Goal: Task Accomplishment & Management: Complete application form

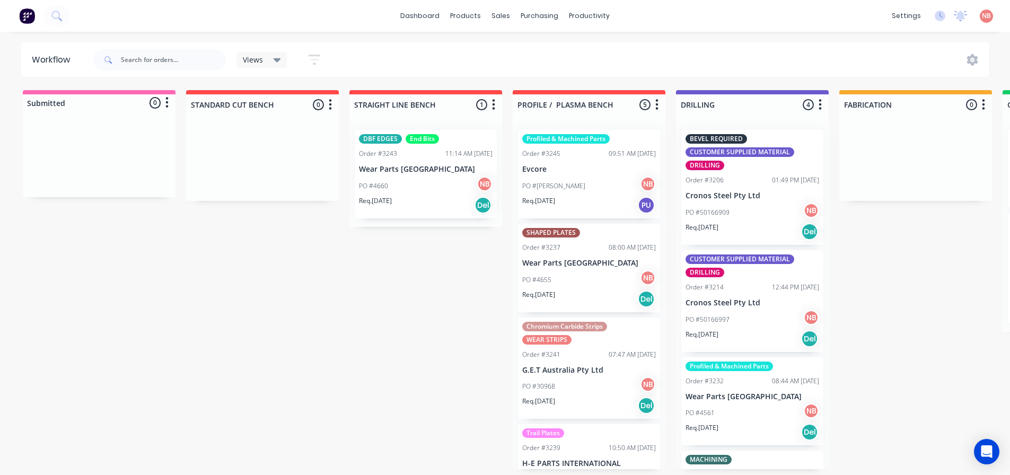
scroll to position [0, 758]
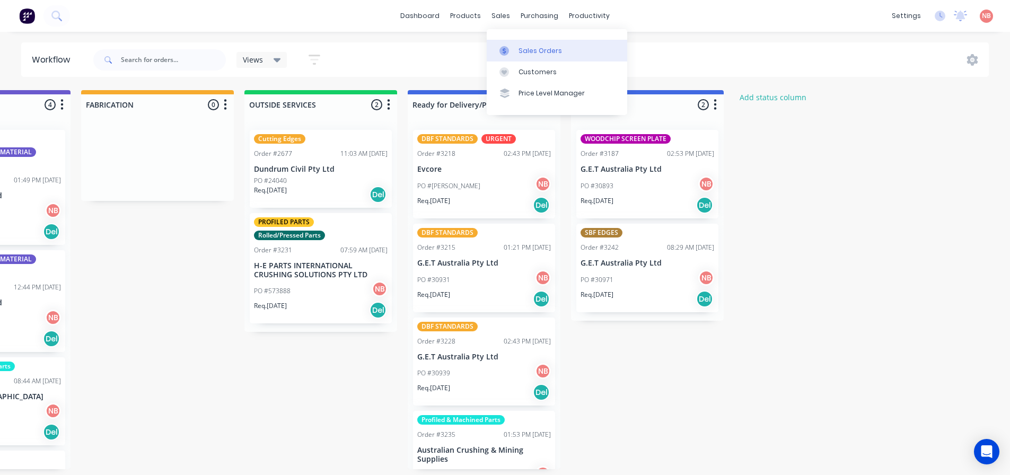
drag, startPoint x: 0, startPoint y: 0, endPoint x: 516, endPoint y: 48, distance: 518.5
click at [516, 48] on link "Sales Orders" at bounding box center [557, 50] width 140 height 21
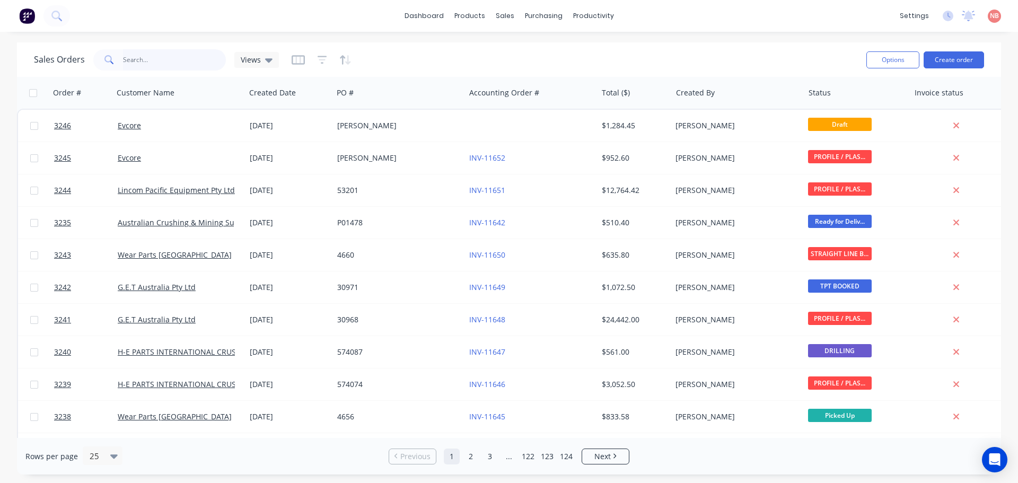
click at [179, 60] on input "text" at bounding box center [174, 59] width 103 height 21
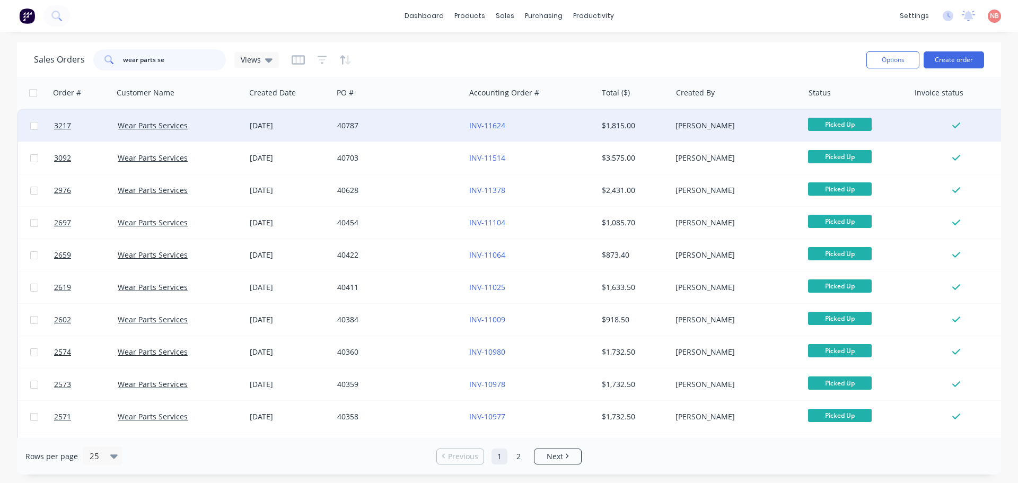
type input "wear parts se"
click at [388, 122] on div "40787" at bounding box center [396, 125] width 118 height 11
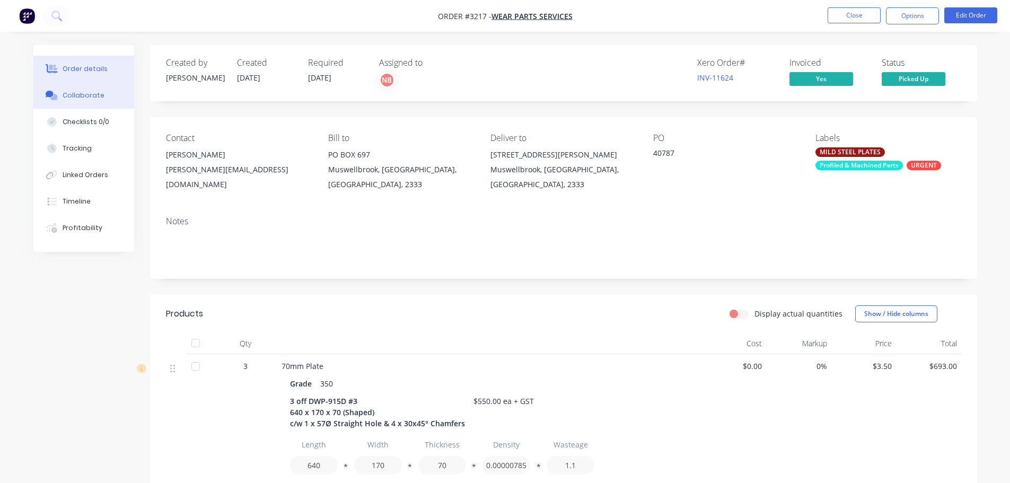
click at [66, 91] on div "Collaborate" at bounding box center [84, 96] width 42 height 10
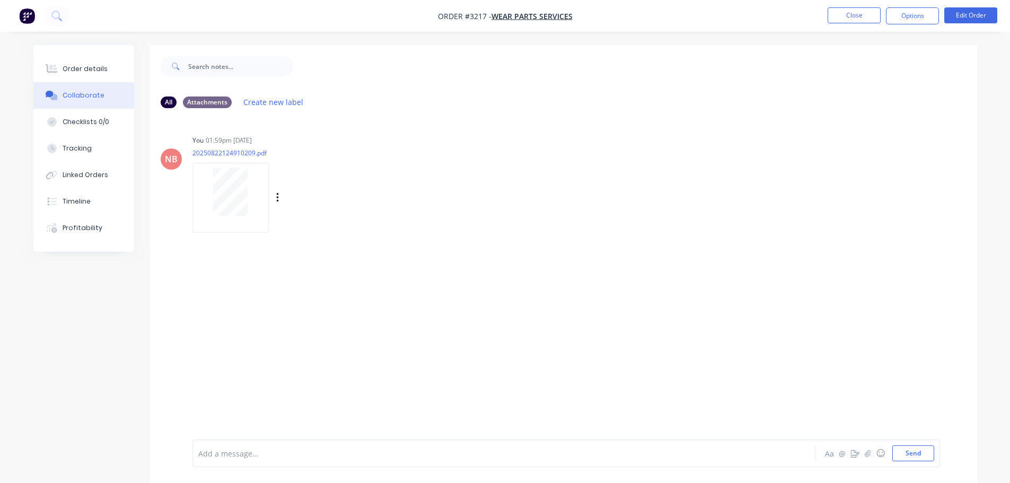
click at [224, 224] on div at bounding box center [230, 197] width 76 height 69
click at [109, 65] on button "Order details" at bounding box center [83, 69] width 101 height 27
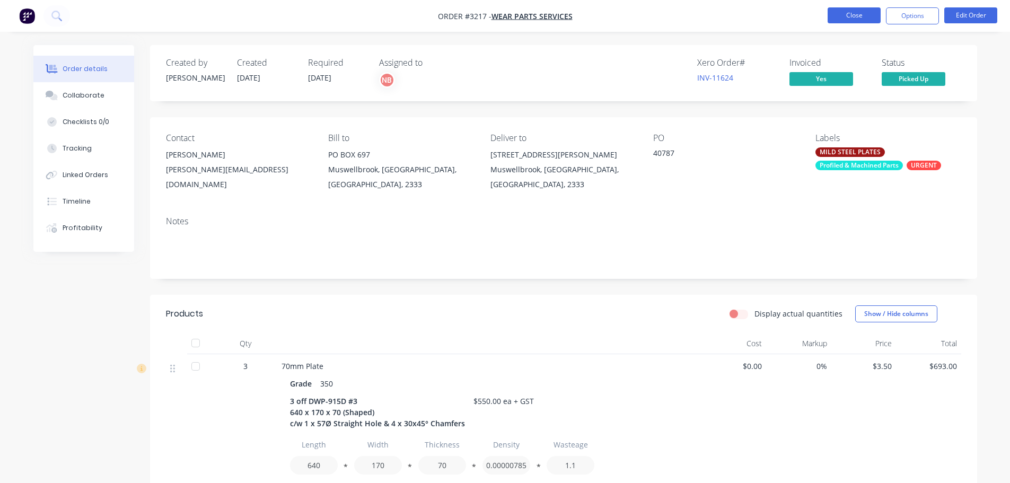
click at [841, 14] on button "Close" at bounding box center [853, 15] width 53 height 16
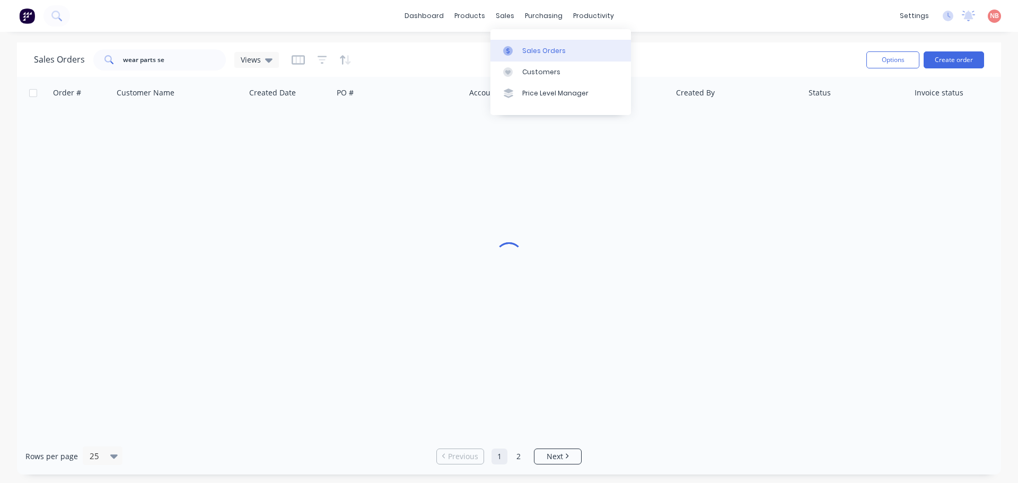
click at [517, 40] on link "Sales Orders" at bounding box center [560, 50] width 140 height 21
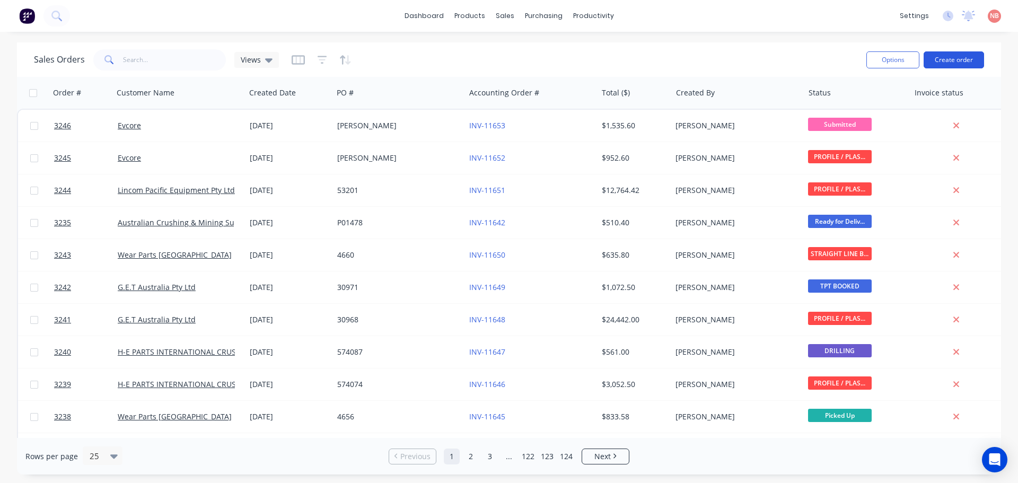
click at [968, 58] on button "Create order" at bounding box center [953, 59] width 60 height 17
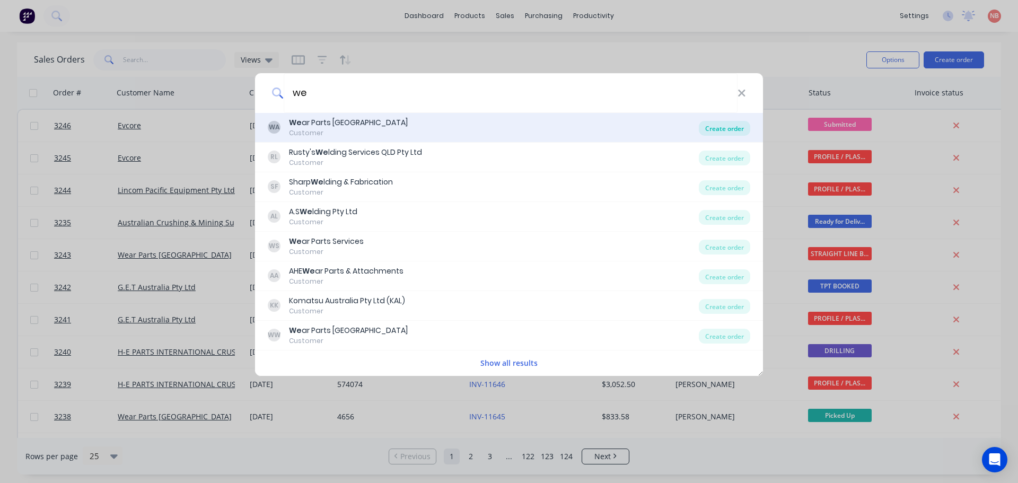
type input "we"
click at [709, 125] on div "Create order" at bounding box center [724, 128] width 51 height 15
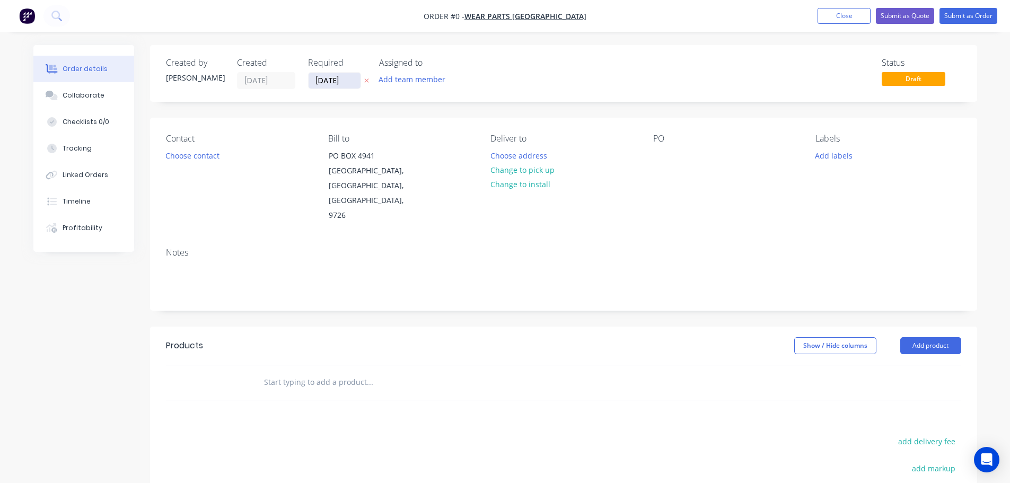
click at [323, 85] on input "03/09/25" at bounding box center [334, 81] width 52 height 16
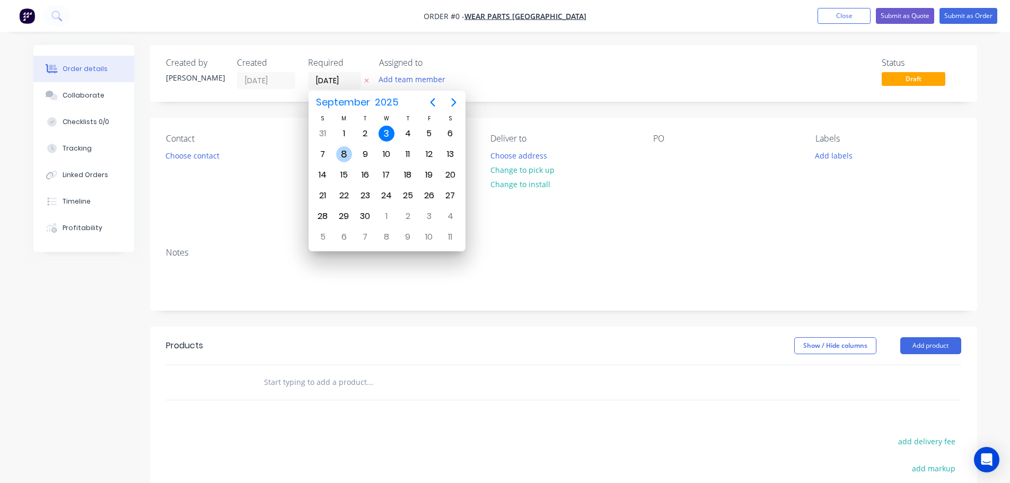
click at [338, 151] on div "8" at bounding box center [344, 154] width 16 height 16
type input "08/09/25"
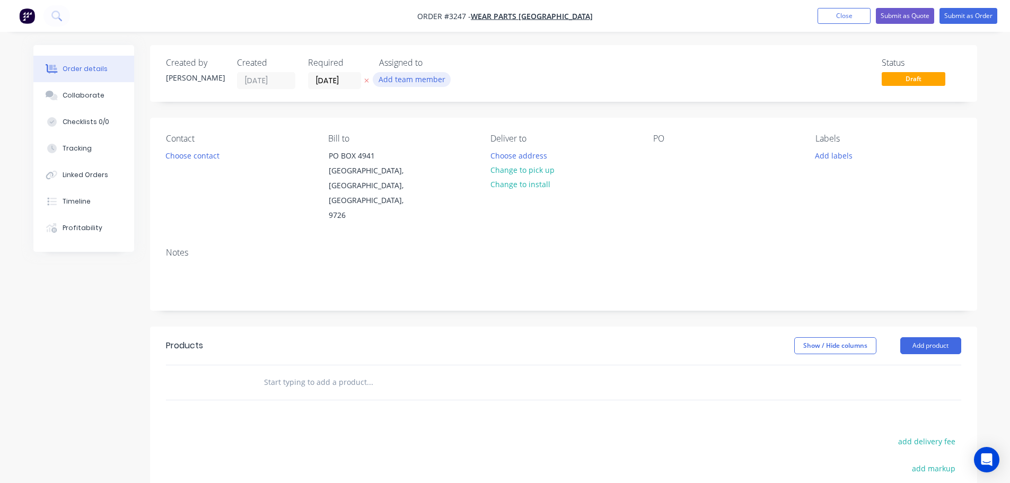
click at [417, 76] on button "Add team member" at bounding box center [412, 79] width 78 height 14
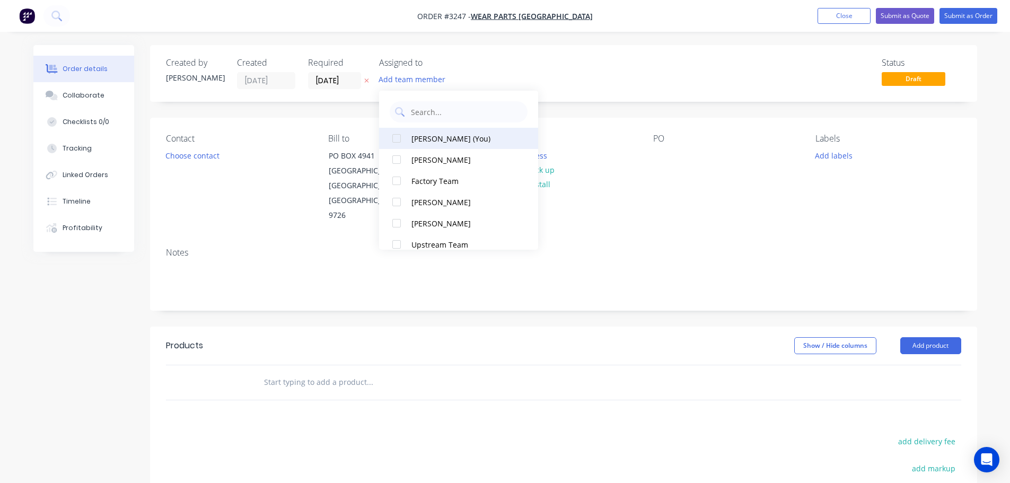
click at [427, 138] on div "Naomi Badrick (You)" at bounding box center [464, 138] width 106 height 11
click at [204, 153] on button "Choose contact" at bounding box center [192, 155] width 65 height 14
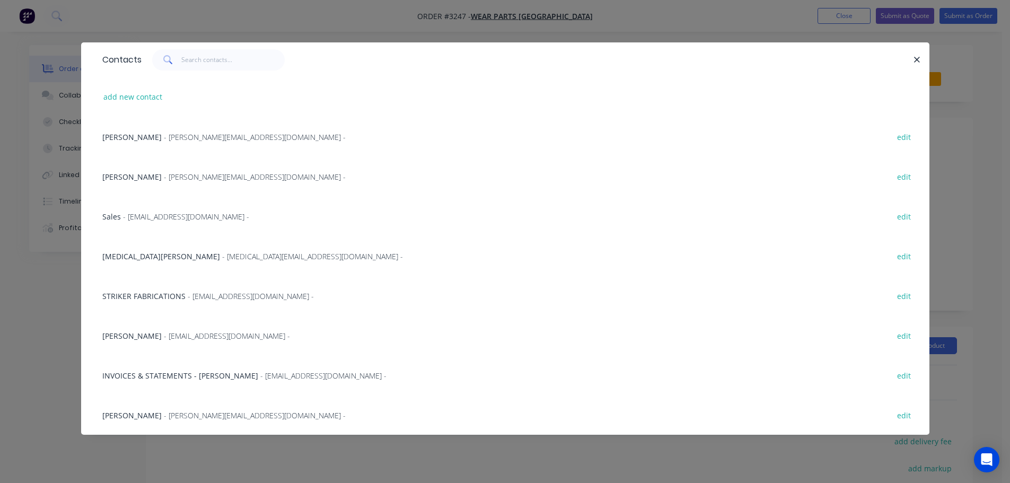
click at [152, 184] on div "Simon Stares - simon@wpa.com.au - edit" at bounding box center [505, 176] width 816 height 40
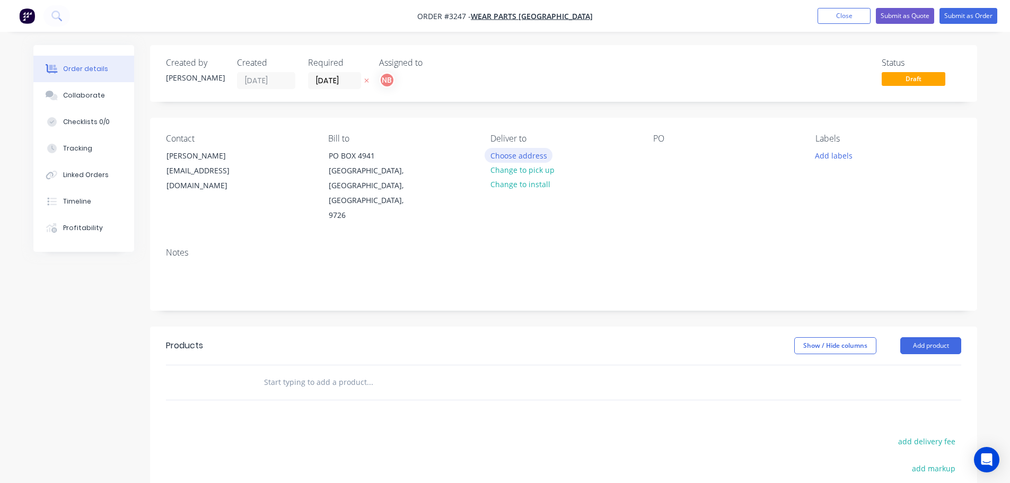
click at [497, 160] on button "Choose address" at bounding box center [518, 155] width 68 height 14
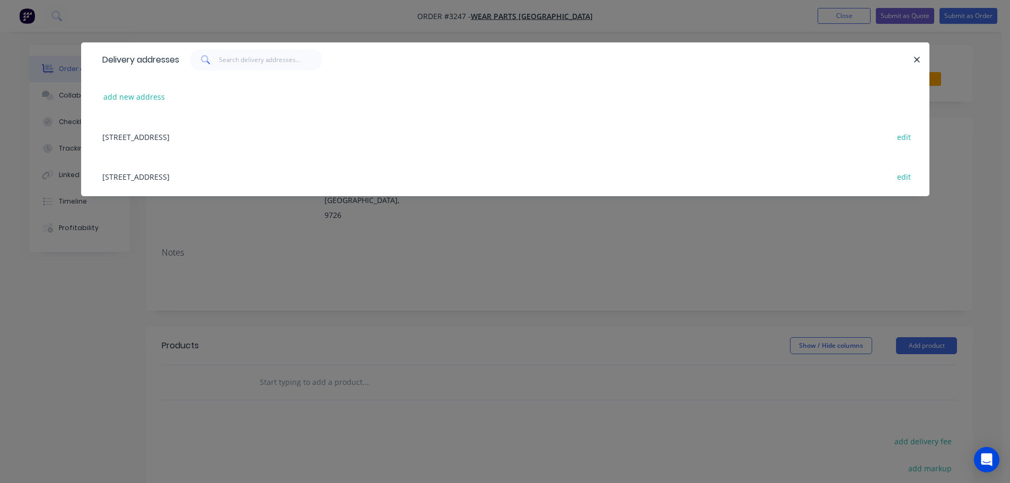
click at [179, 183] on div "32 MANUFACTURER DRIVE, MOLENDINAR, Queensland, Australia, 4214 edit" at bounding box center [505, 176] width 816 height 40
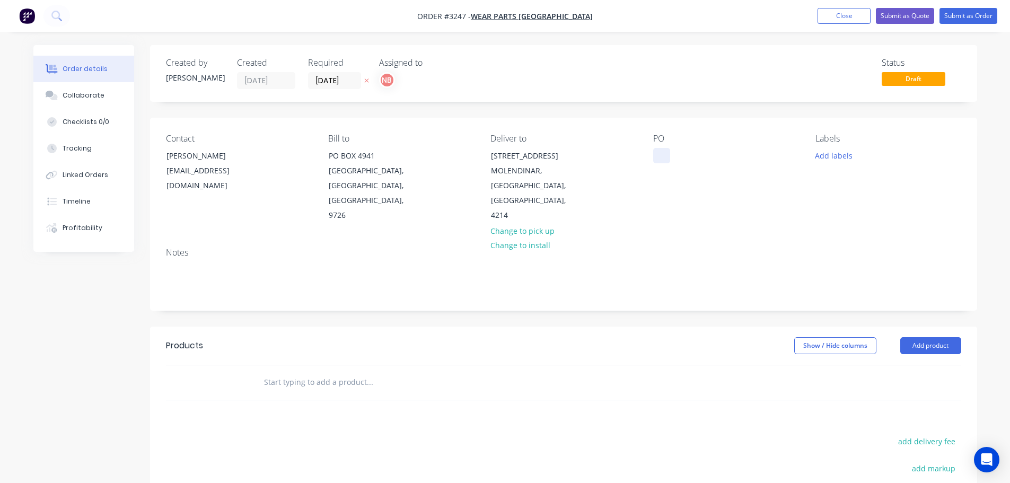
click at [660, 155] on div at bounding box center [661, 155] width 17 height 15
click at [822, 156] on button "Add labels" at bounding box center [833, 155] width 49 height 14
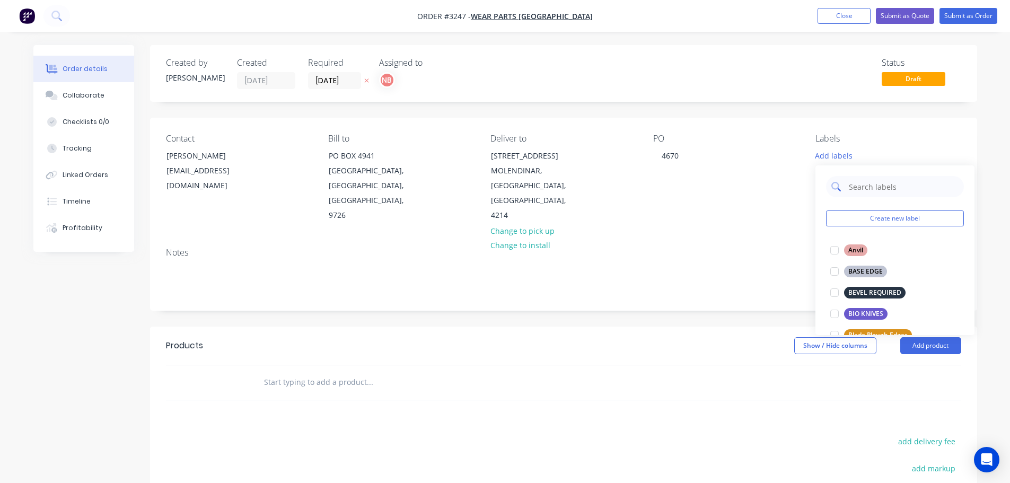
click at [850, 187] on input "text" at bounding box center [903, 186] width 111 height 21
type input "sbf"
click at [860, 252] on div "SBF EDGES" at bounding box center [865, 250] width 42 height 12
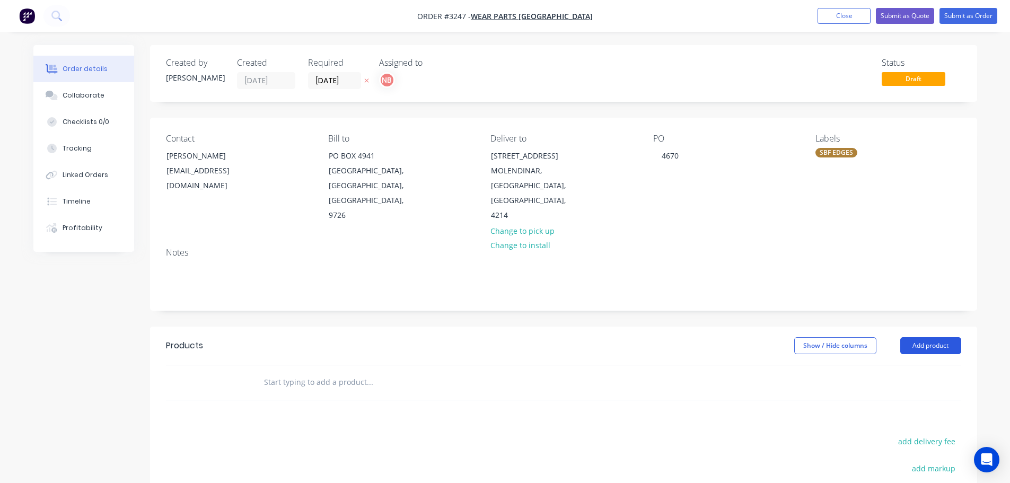
click at [928, 345] on button "Add product" at bounding box center [930, 345] width 61 height 17
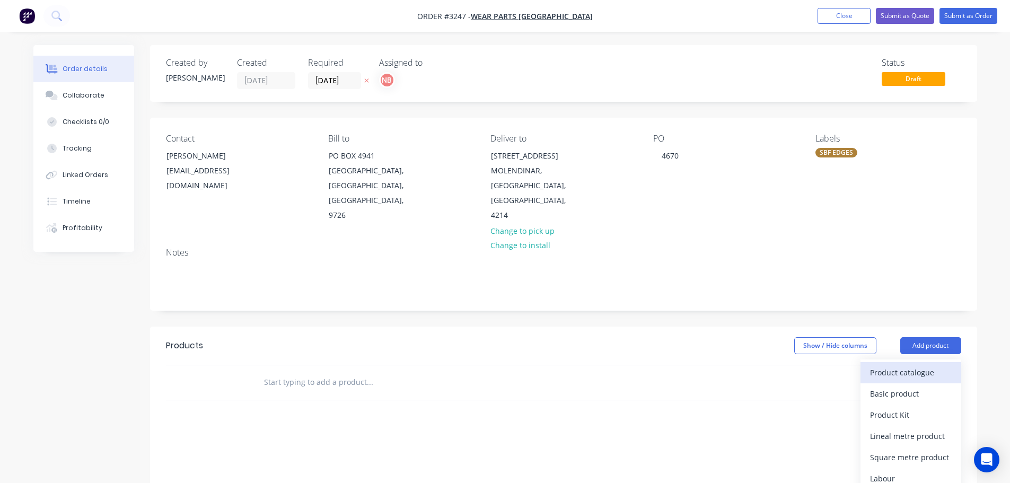
drag, startPoint x: 925, startPoint y: 356, endPoint x: 921, endPoint y: 380, distance: 24.7
click at [921, 380] on div "Product catalogue" at bounding box center [911, 372] width 82 height 15
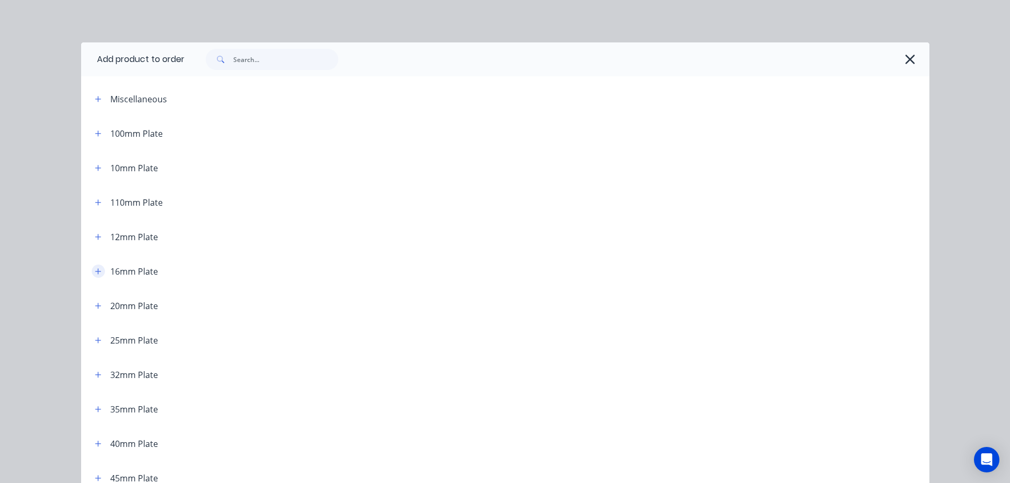
click at [93, 276] on button "button" at bounding box center [98, 270] width 13 height 13
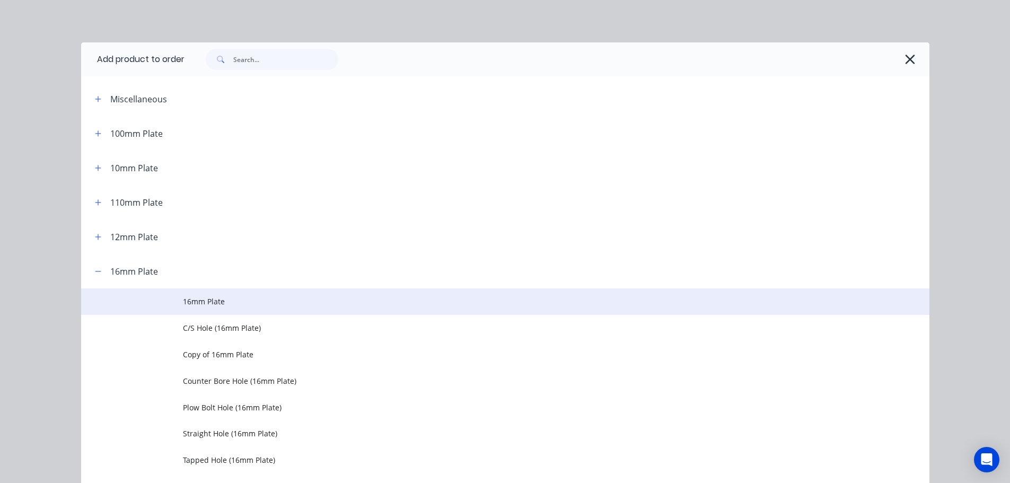
click at [160, 303] on td at bounding box center [132, 301] width 102 height 27
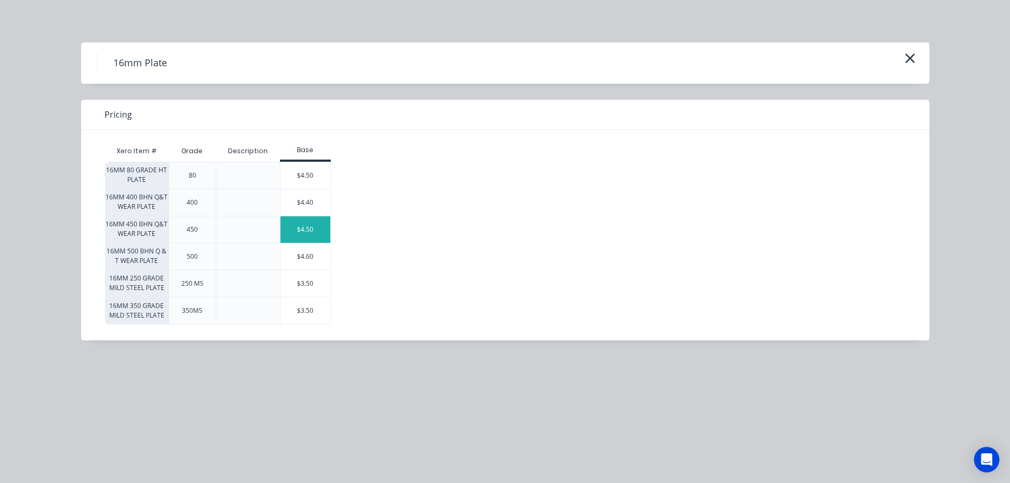
click at [313, 230] on div "$4.50" at bounding box center [305, 229] width 50 height 27
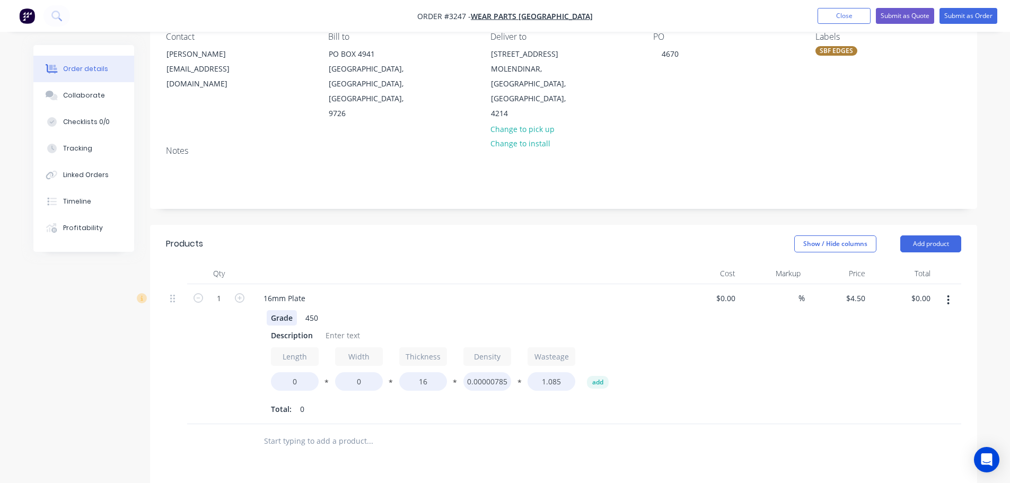
scroll to position [106, 0]
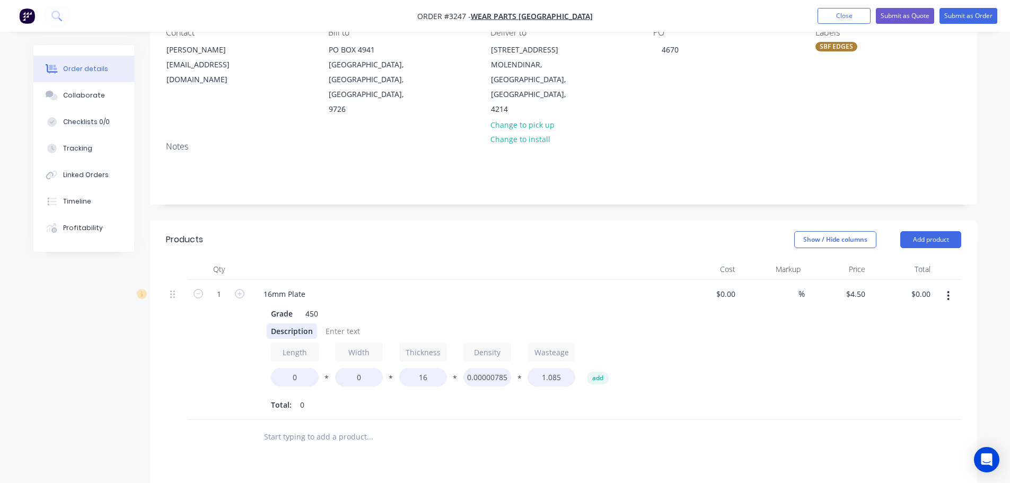
click at [280, 334] on div "Description" at bounding box center [292, 330] width 50 height 15
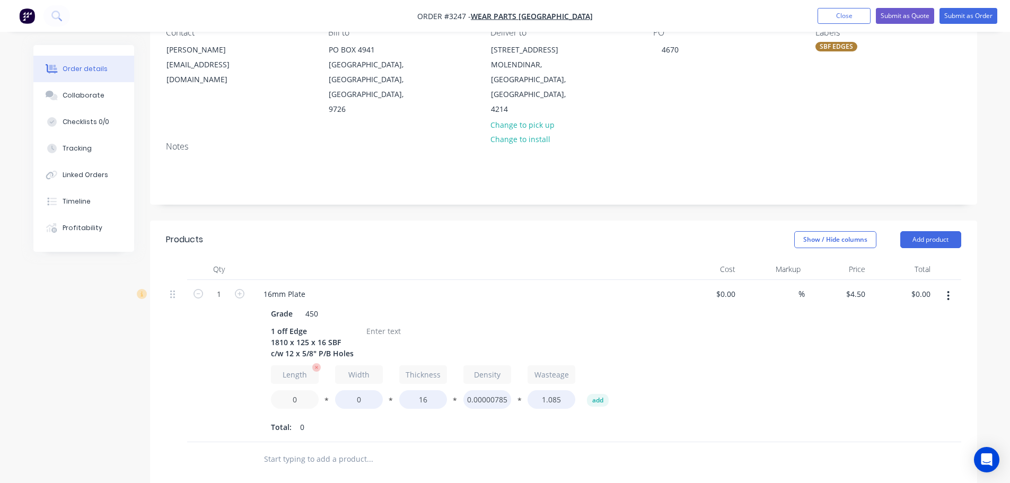
click at [279, 401] on input "0" at bounding box center [295, 399] width 48 height 19
type input "1810"
click at [349, 400] on input "0" at bounding box center [359, 399] width 48 height 19
type input "125"
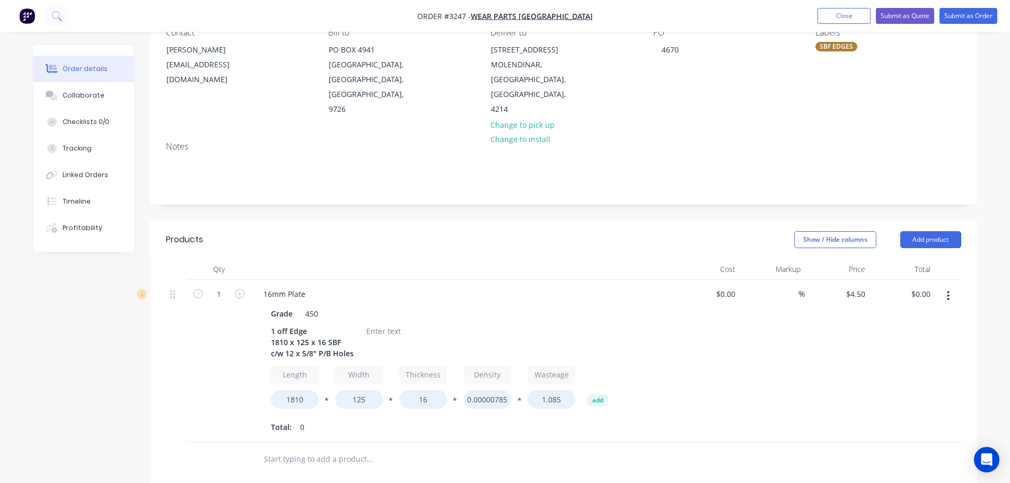
type input "$139.50"
drag, startPoint x: 389, startPoint y: 437, endPoint x: 363, endPoint y: 366, distance: 75.6
click at [388, 436] on div "16mm Plate Grade 450 1 off Edge 1810 x 125 x 16 SBF c/w 12 x 5/8" P/B Holes Len…" at bounding box center [463, 361] width 424 height 162
click at [367, 332] on div at bounding box center [383, 330] width 43 height 15
click at [903, 240] on button "Add product" at bounding box center [930, 239] width 61 height 17
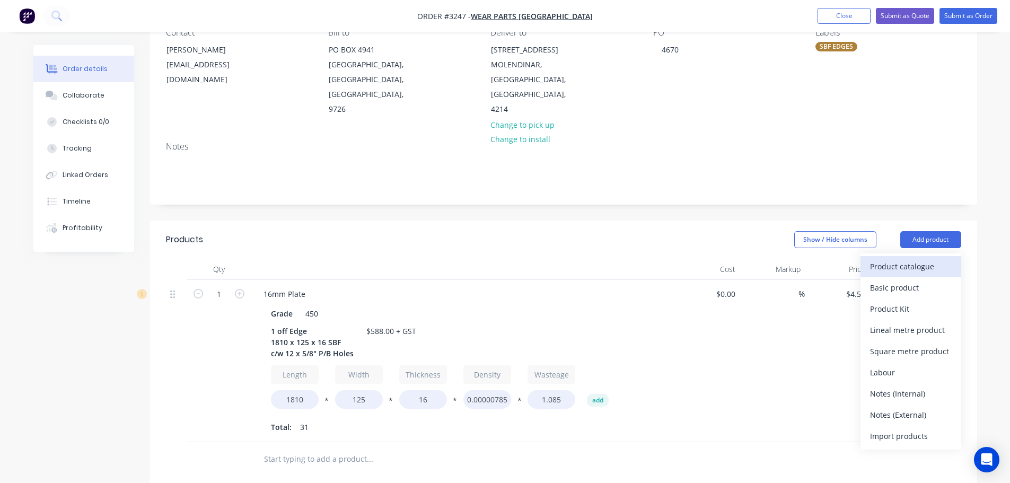
click at [897, 266] on div "Product catalogue" at bounding box center [911, 266] width 82 height 15
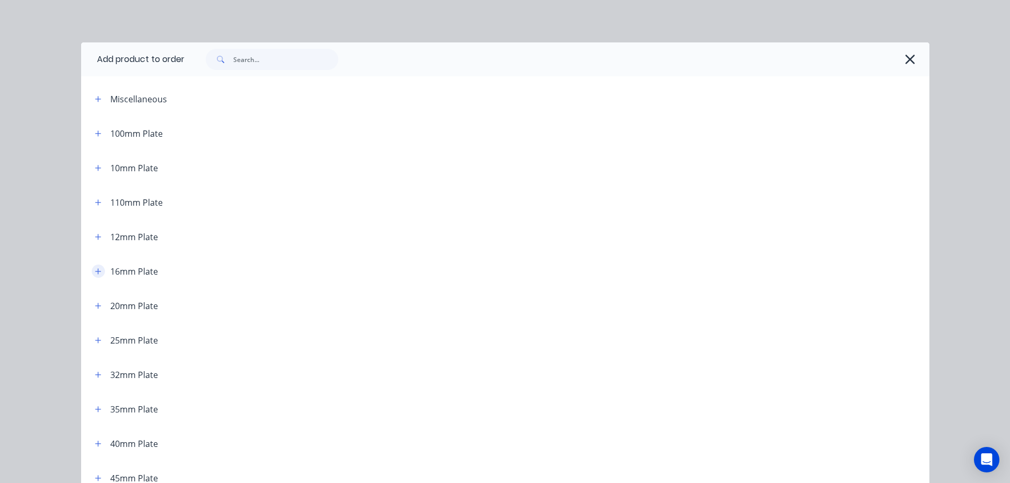
click at [95, 271] on icon "button" at bounding box center [98, 271] width 6 height 6
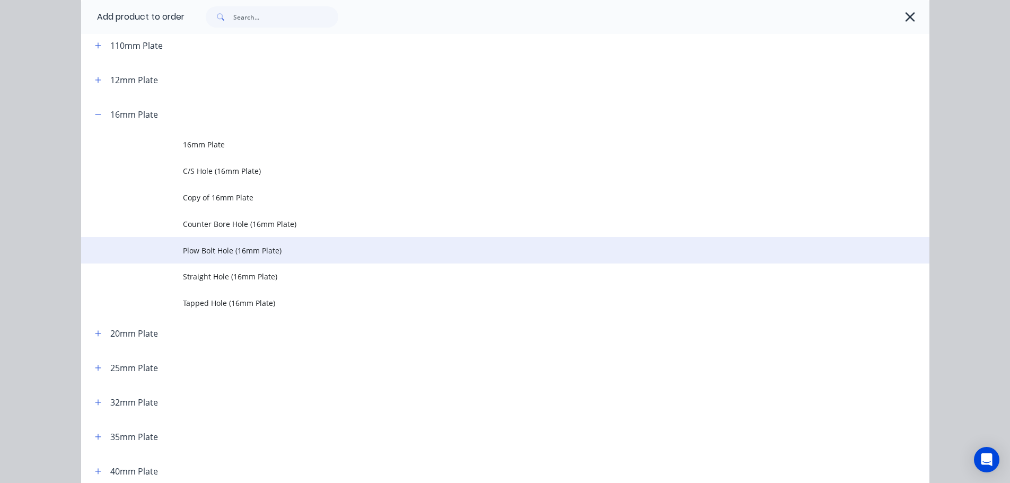
scroll to position [159, 0]
click at [190, 253] on span "Plow Bolt Hole (16mm Plate)" at bounding box center [481, 248] width 597 height 11
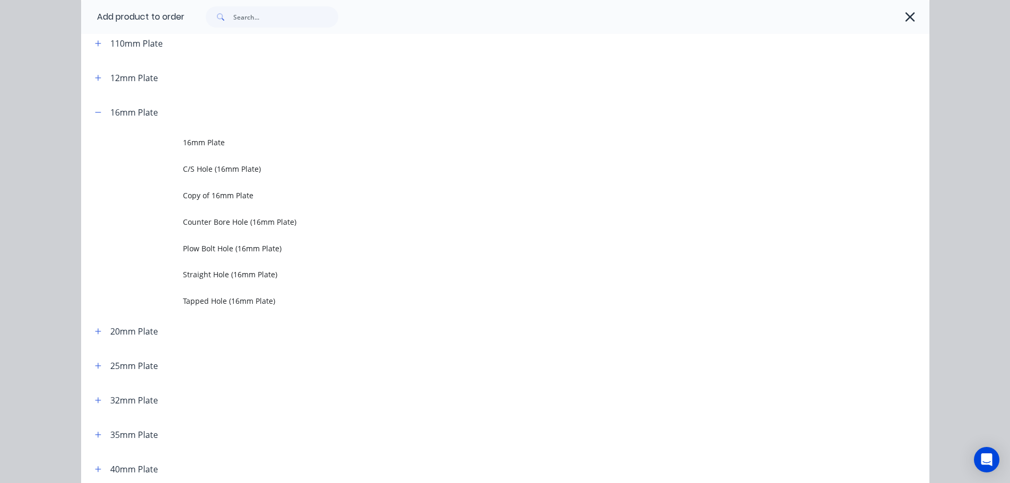
scroll to position [0, 0]
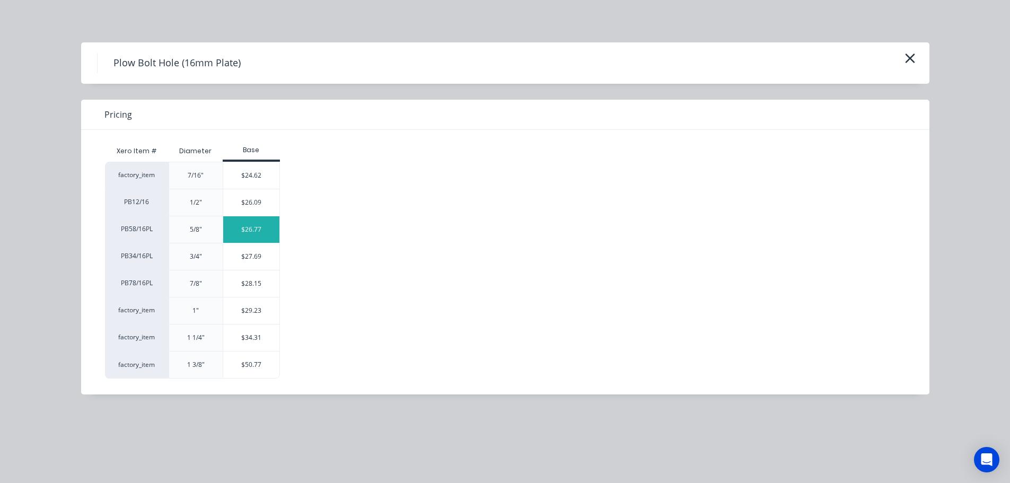
click at [250, 232] on div "$26.77" at bounding box center [251, 229] width 57 height 27
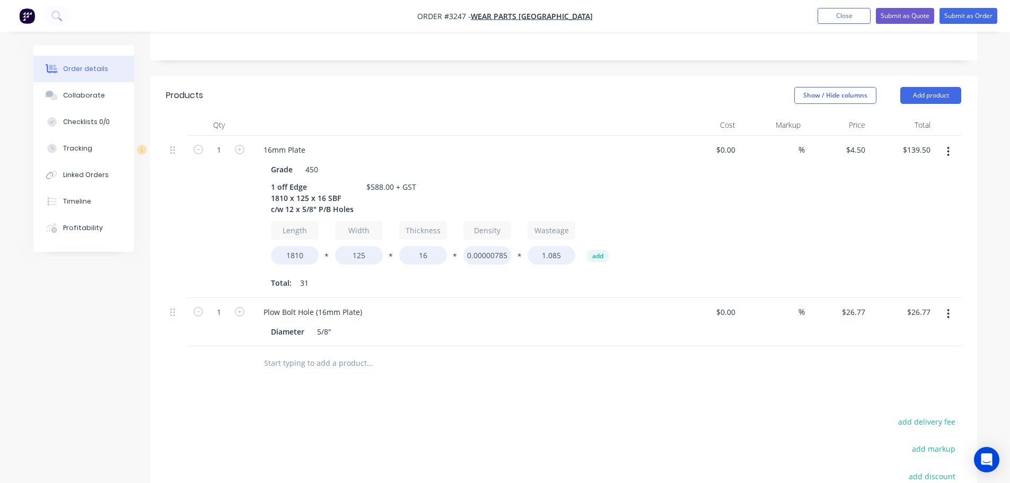
scroll to position [265, 0]
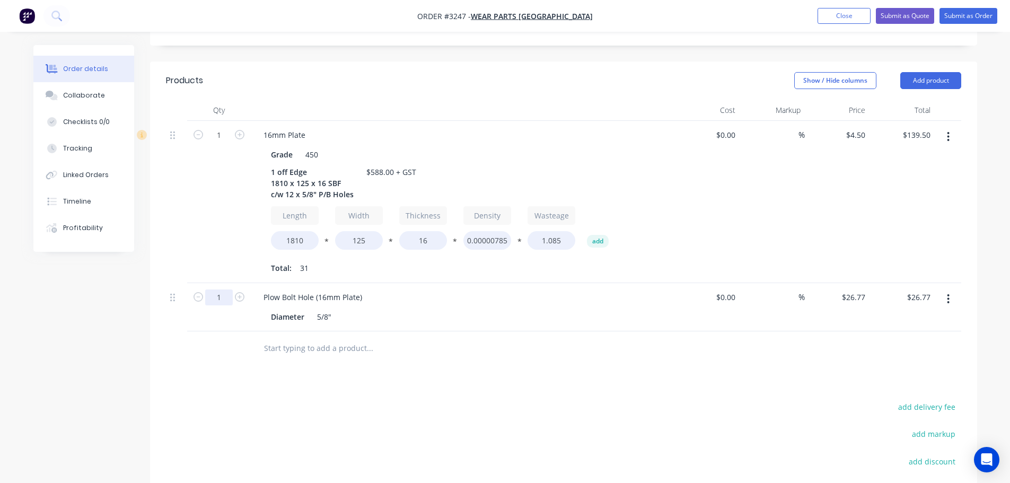
click at [225, 143] on input "1" at bounding box center [219, 135] width 28 height 16
type input "12"
type input "$321.24"
click at [244, 237] on div "1" at bounding box center [219, 202] width 64 height 162
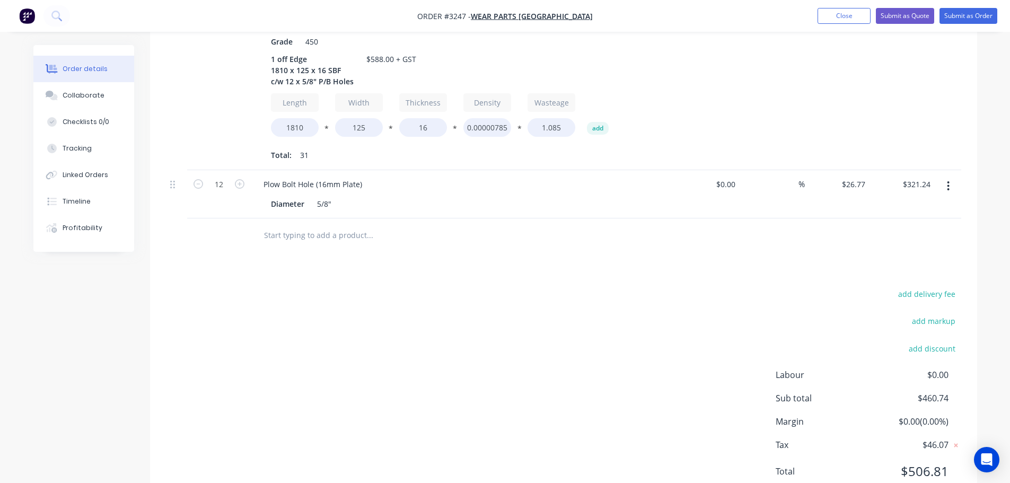
scroll to position [259, 0]
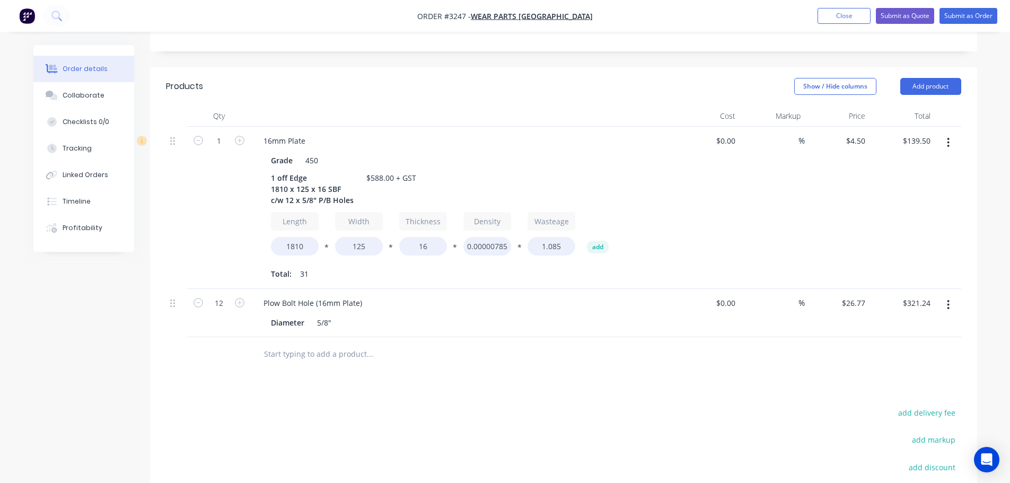
drag, startPoint x: 918, startPoint y: 82, endPoint x: 918, endPoint y: 95, distance: 12.7
click at [918, 82] on button "Add product" at bounding box center [930, 86] width 61 height 17
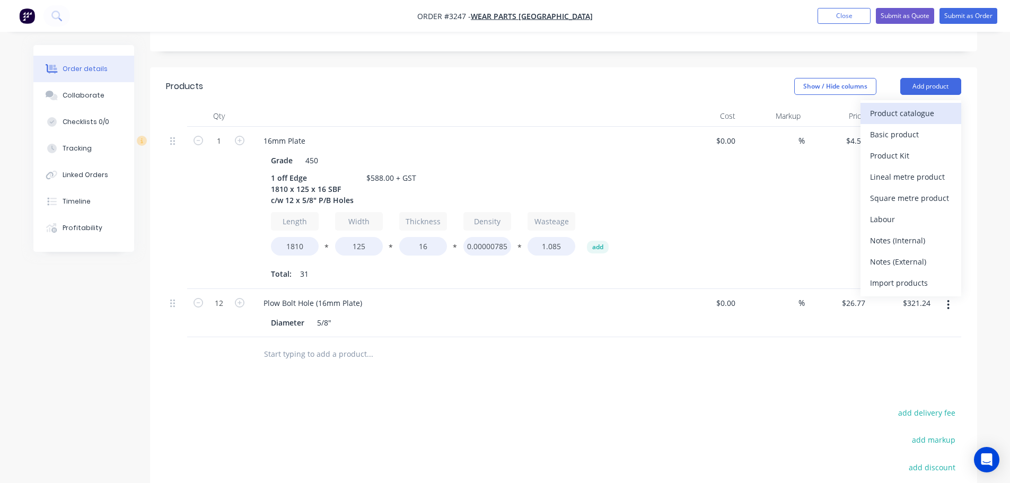
click at [913, 108] on div "Product catalogue" at bounding box center [911, 112] width 82 height 15
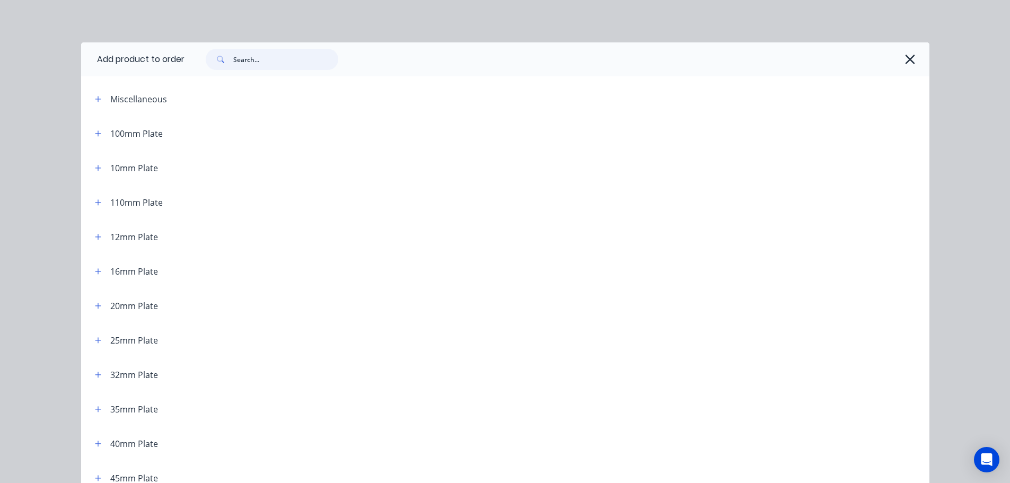
click at [290, 61] on input "text" at bounding box center [285, 59] width 105 height 21
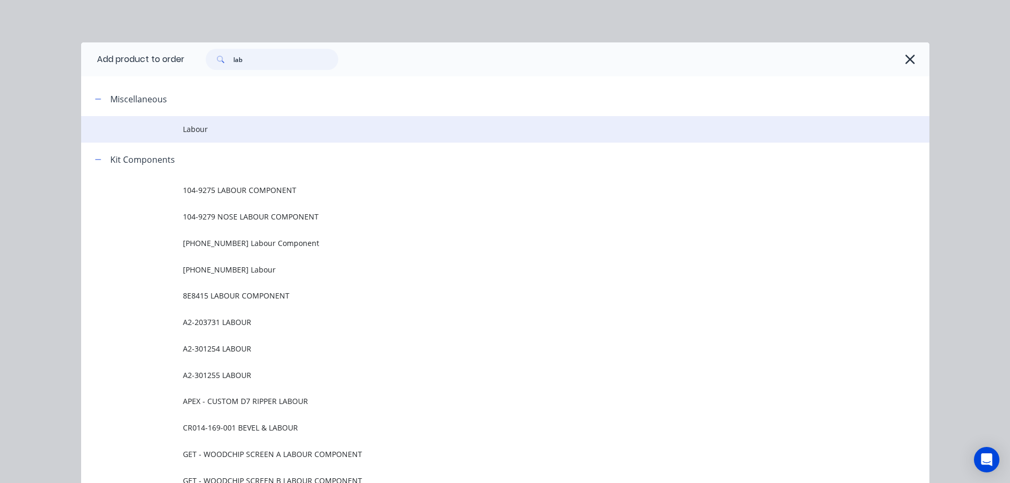
type input "lab"
click at [194, 134] on span "Labour" at bounding box center [481, 129] width 597 height 11
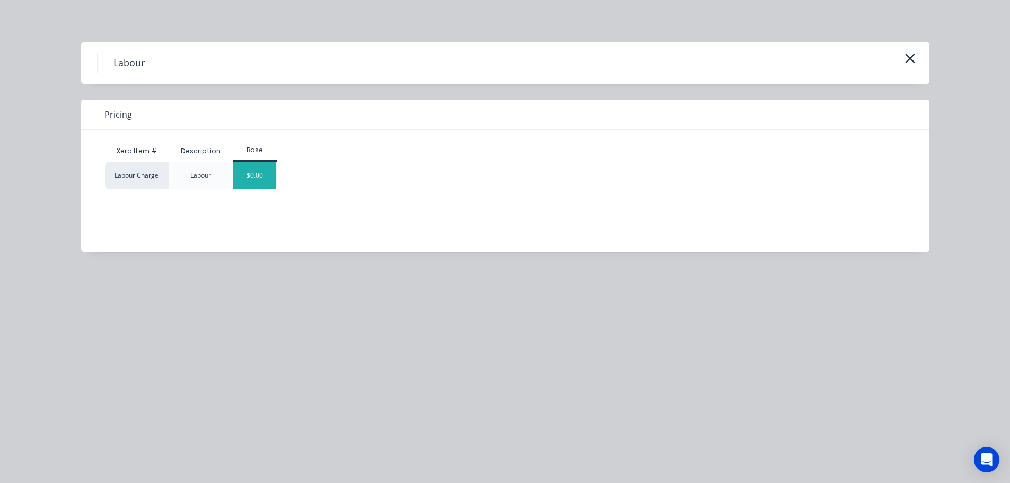
click at [253, 166] on div "$0.00" at bounding box center [254, 175] width 43 height 27
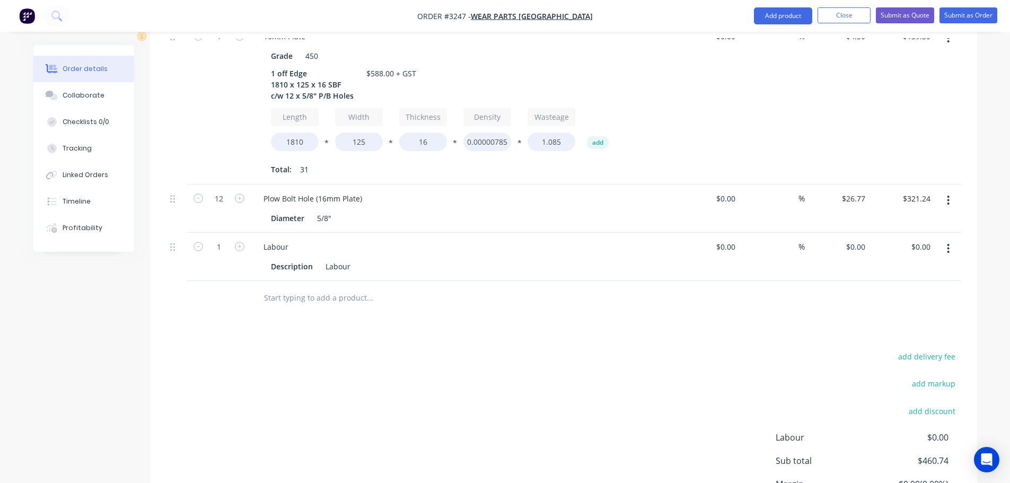
scroll to position [466, 0]
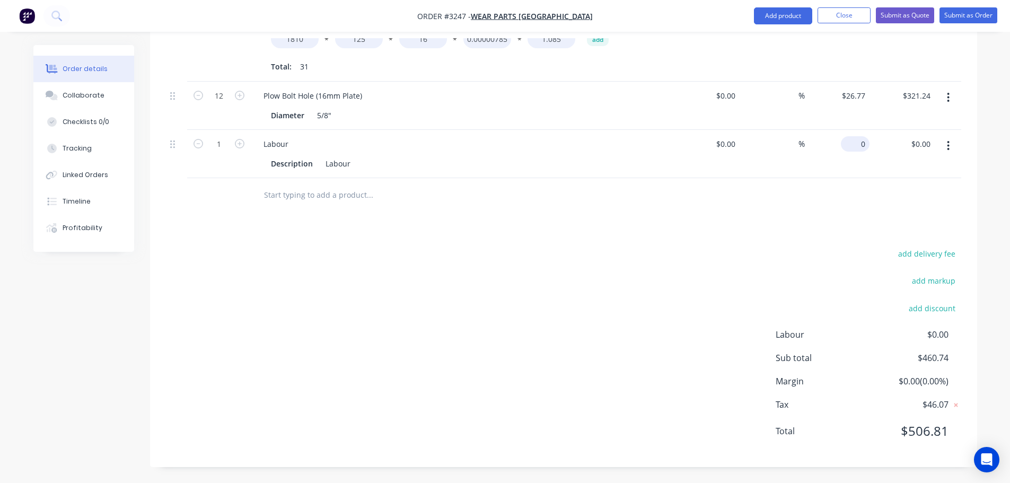
click at [863, 148] on input "0" at bounding box center [857, 143] width 24 height 15
type input "$127.26"
click at [652, 243] on div "Products Show / Hide columns Add product Qty Cost Markup Price Total 1 16mm Pla…" at bounding box center [563, 163] width 827 height 607
click at [88, 89] on button "Collaborate" at bounding box center [83, 95] width 101 height 27
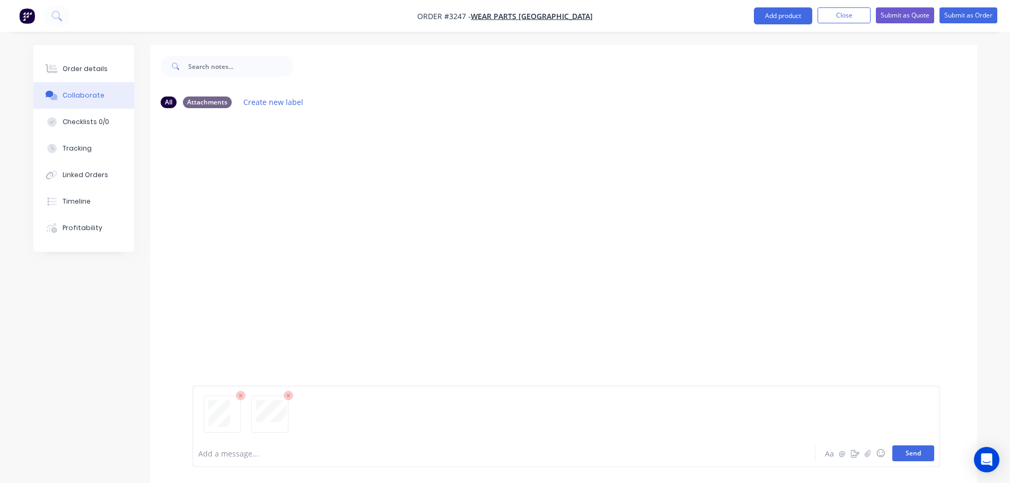
click at [910, 455] on button "Send" at bounding box center [913, 453] width 42 height 16
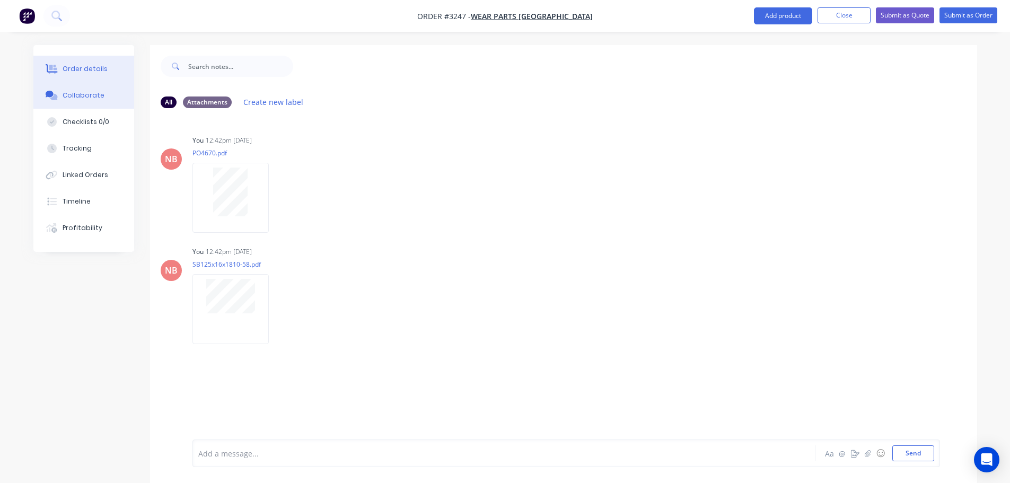
click at [81, 62] on button "Order details" at bounding box center [83, 69] width 101 height 27
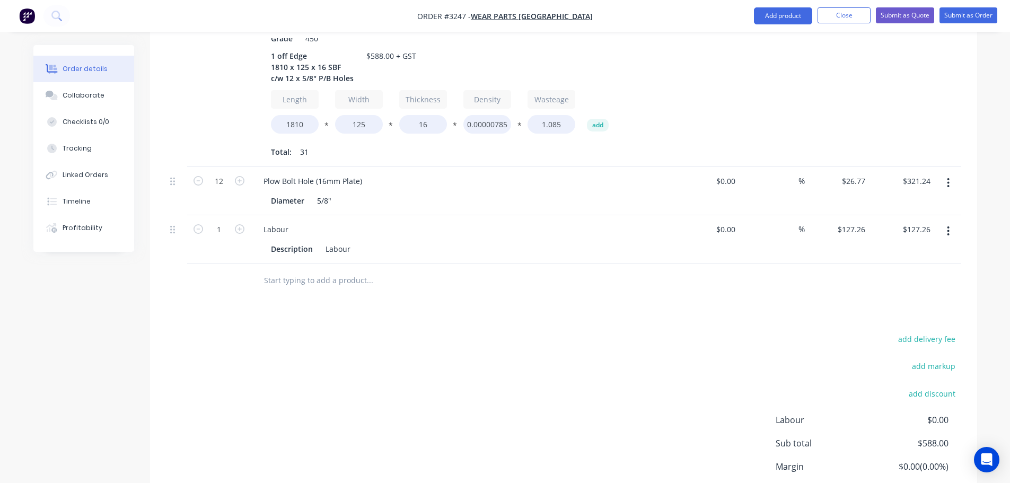
scroll to position [466, 0]
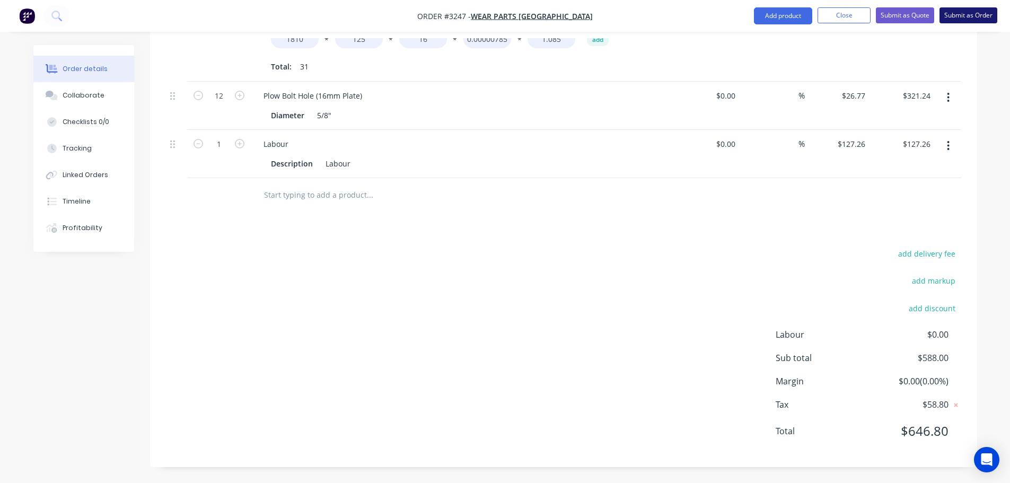
click at [975, 19] on button "Submit as Order" at bounding box center [968, 15] width 58 height 16
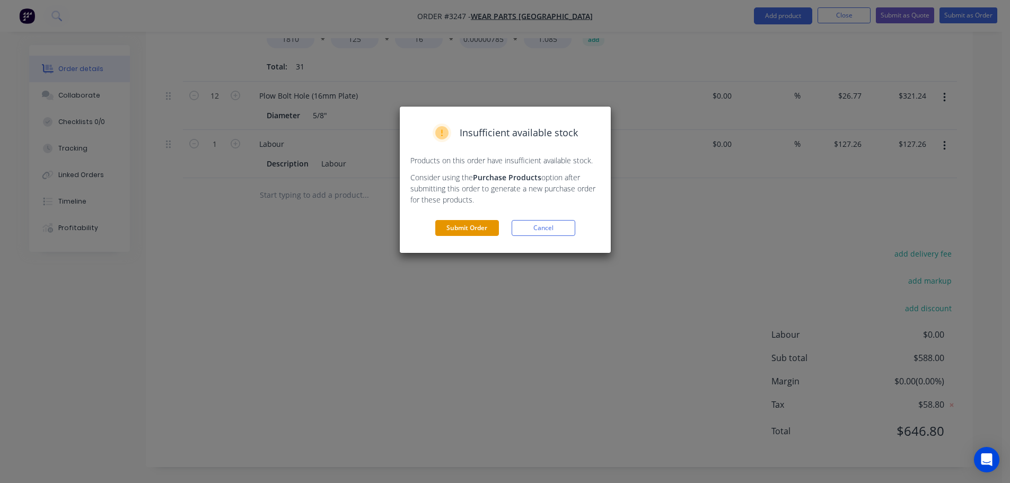
click at [486, 222] on button "Submit Order" at bounding box center [467, 228] width 64 height 16
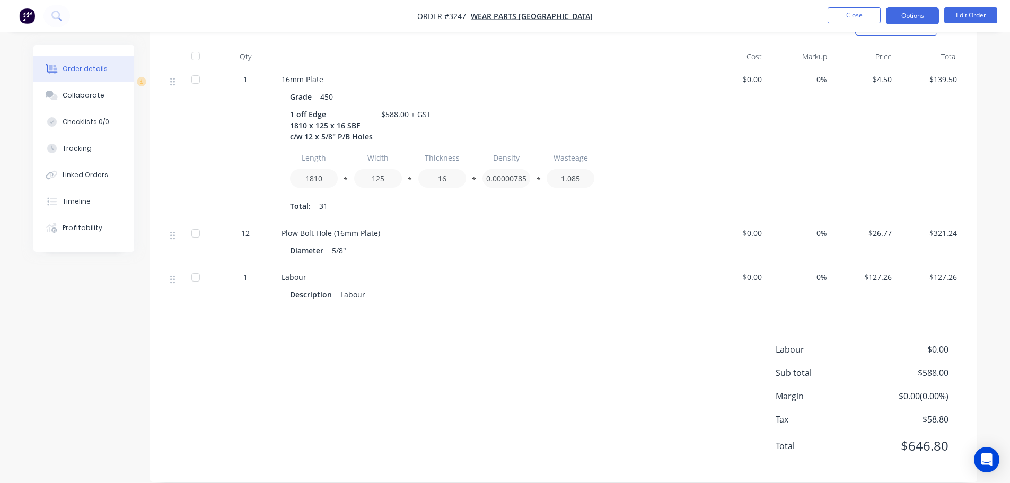
click at [894, 12] on button "Options" at bounding box center [912, 15] width 53 height 17
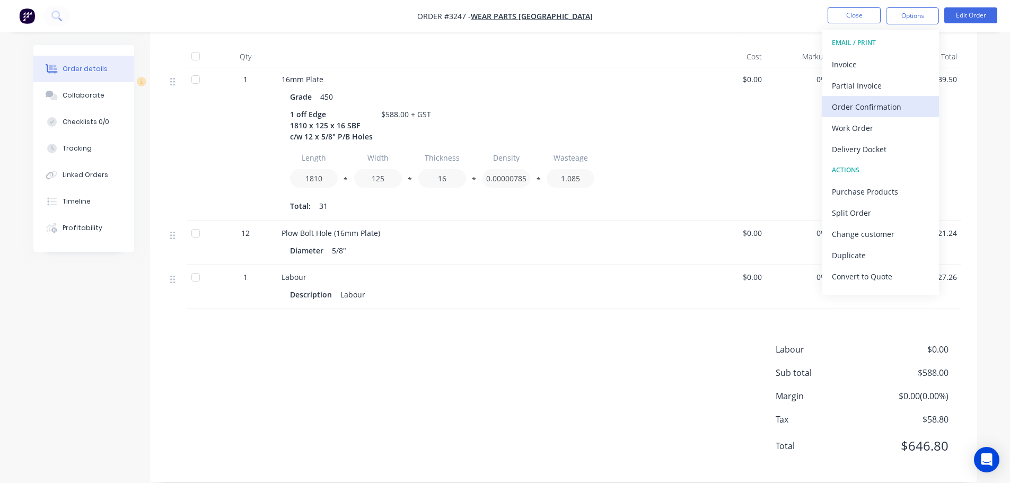
click at [851, 106] on div "Order Confirmation" at bounding box center [881, 106] width 98 height 15
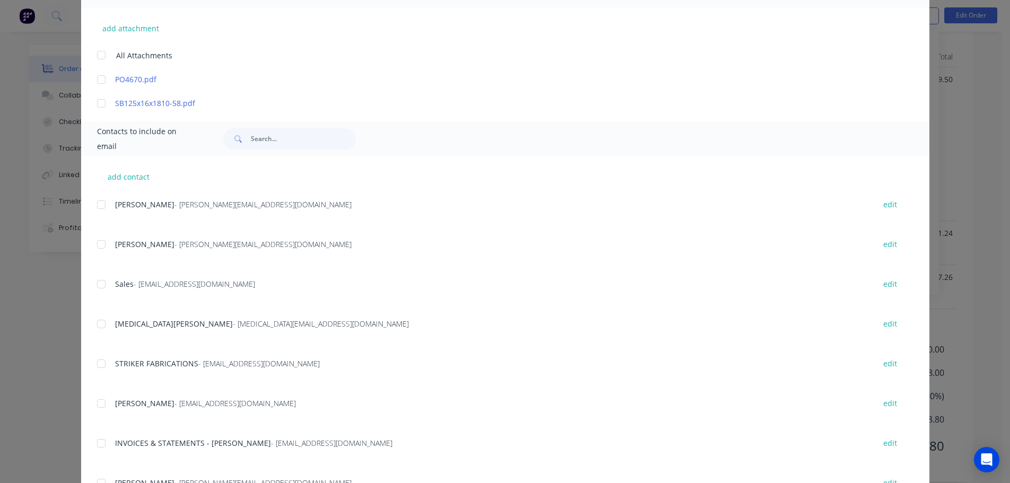
scroll to position [265, 0]
click at [101, 236] on div at bounding box center [101, 242] width 21 height 21
type textarea "Thank you for your order! Click 'view my order' to see your order confirmation.…"
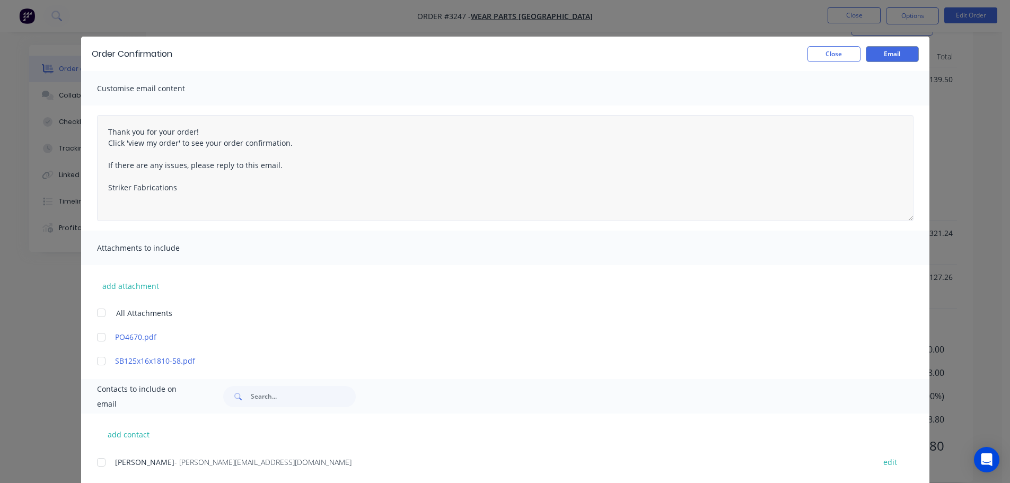
scroll to position [0, 0]
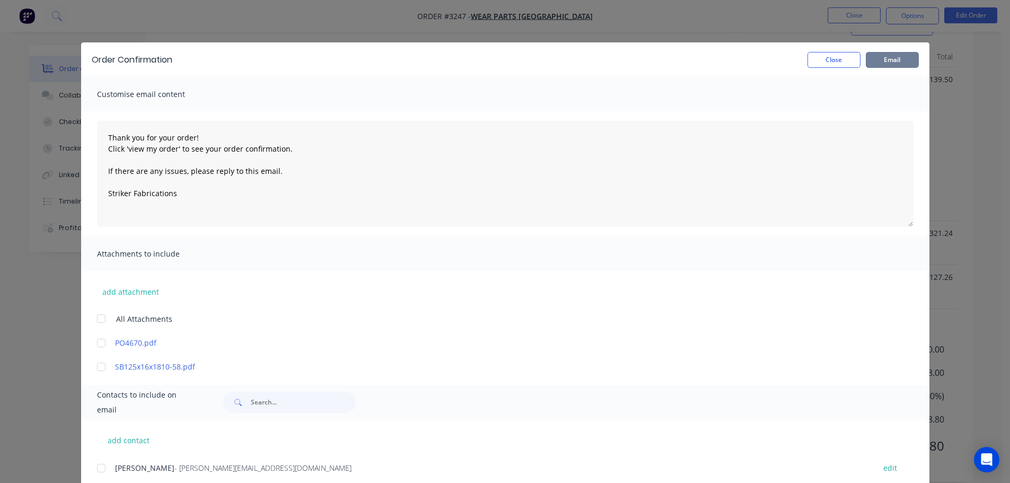
click at [884, 56] on button "Email" at bounding box center [892, 60] width 53 height 16
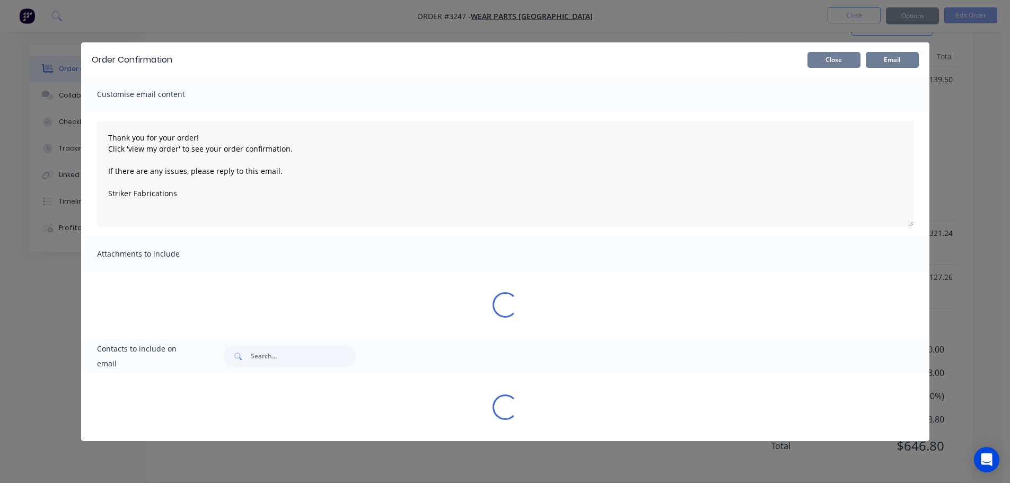
type textarea "Thank you for your order! Click 'view my order' to see your order confirmation.…"
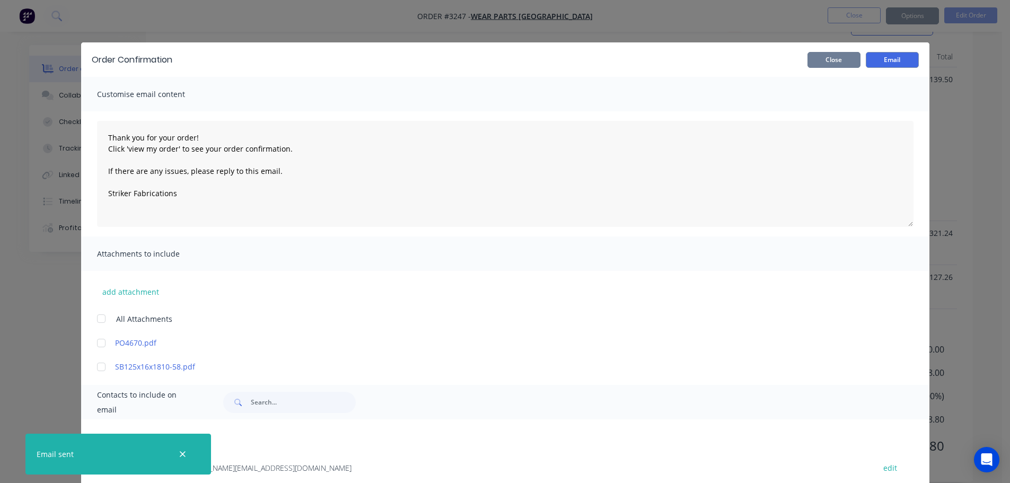
click at [837, 60] on button "Close" at bounding box center [833, 60] width 53 height 16
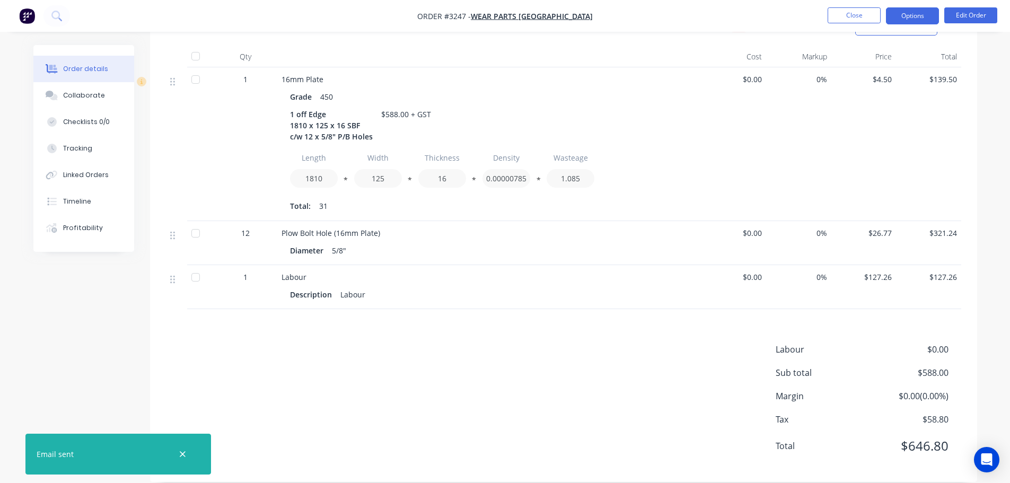
click at [900, 19] on button "Options" at bounding box center [912, 15] width 53 height 17
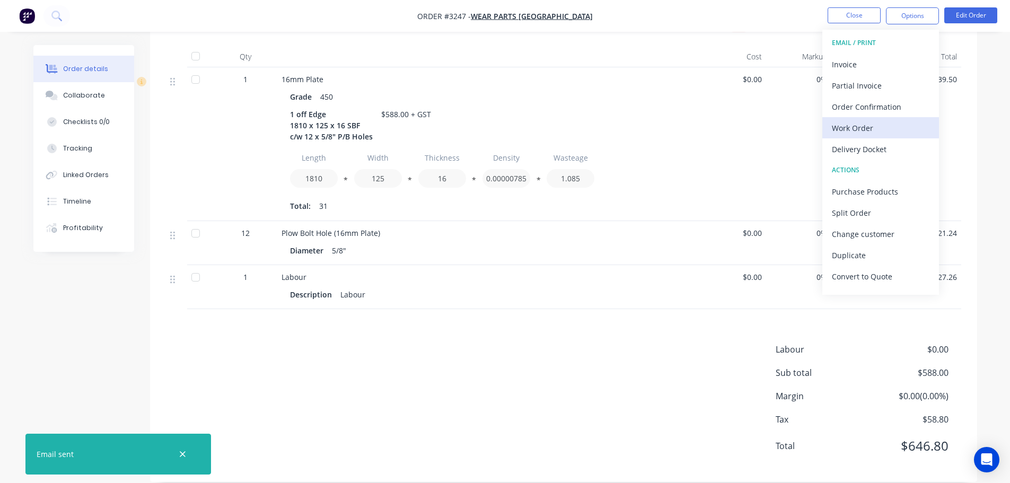
click at [849, 130] on div "Work Order" at bounding box center [881, 127] width 98 height 15
click at [849, 130] on div "Custom" at bounding box center [881, 127] width 98 height 15
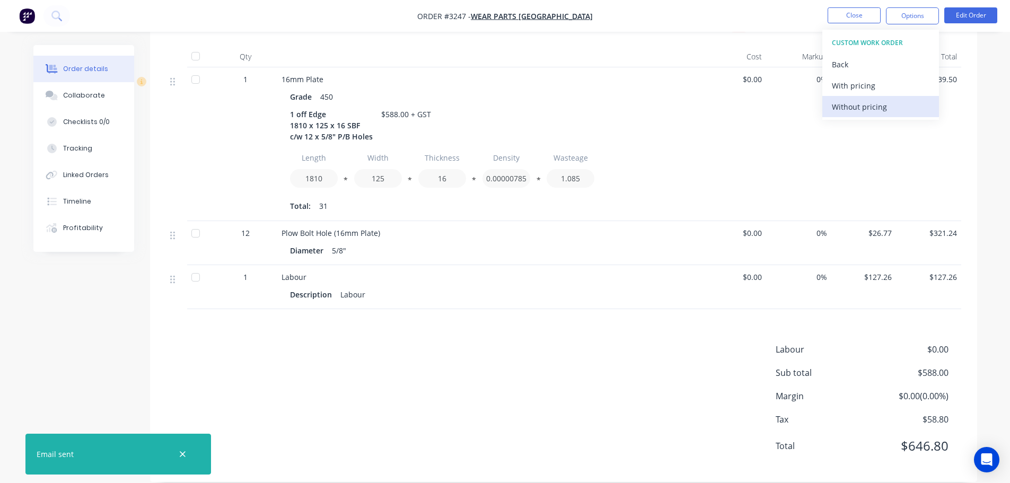
click at [846, 112] on div "Without pricing" at bounding box center [881, 106] width 98 height 15
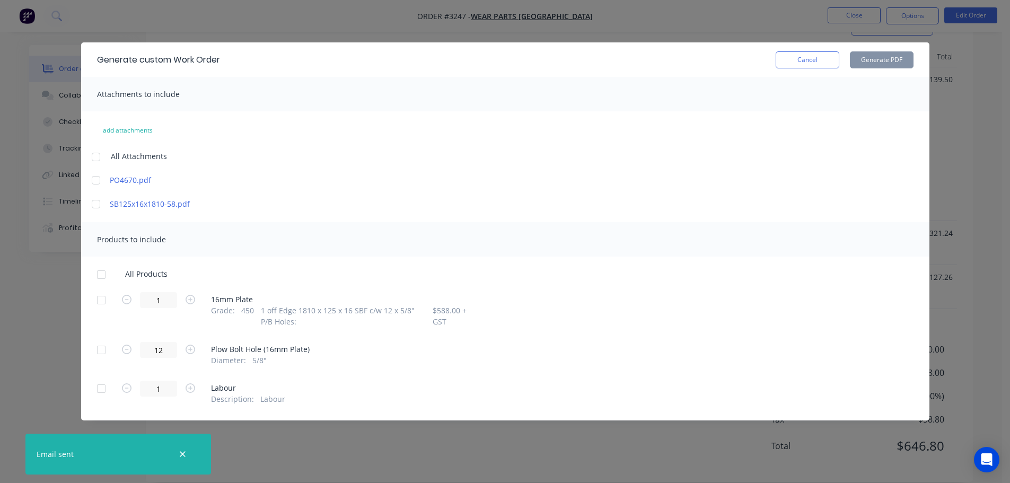
click at [109, 299] on div at bounding box center [101, 299] width 21 height 21
click at [901, 58] on button "Generate PDF" at bounding box center [882, 59] width 64 height 17
click at [824, 65] on button "Cancel" at bounding box center [807, 59] width 64 height 17
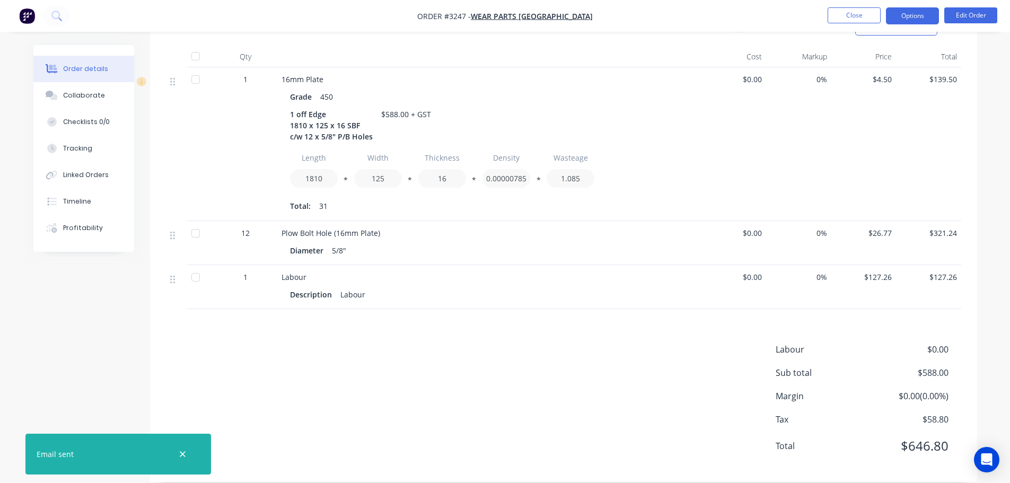
click at [903, 19] on button "Options" at bounding box center [912, 15] width 53 height 17
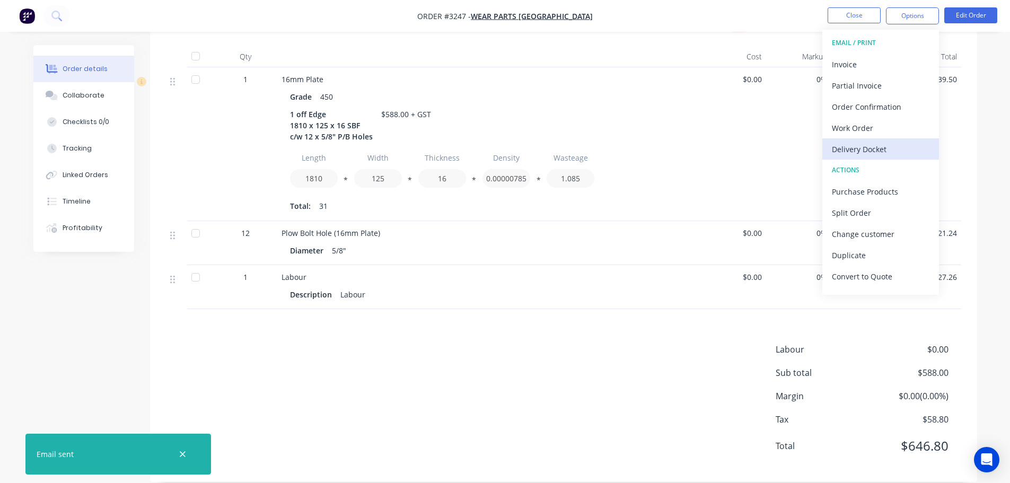
click at [868, 145] on div "Delivery Docket" at bounding box center [881, 149] width 98 height 15
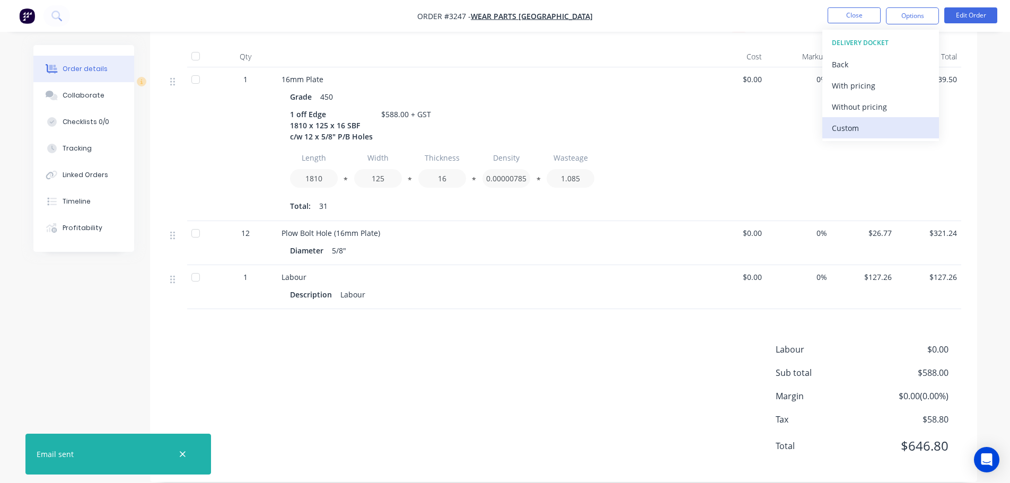
click at [866, 125] on div "Custom" at bounding box center [881, 127] width 98 height 15
click at [864, 102] on div "Without pricing" at bounding box center [881, 106] width 98 height 15
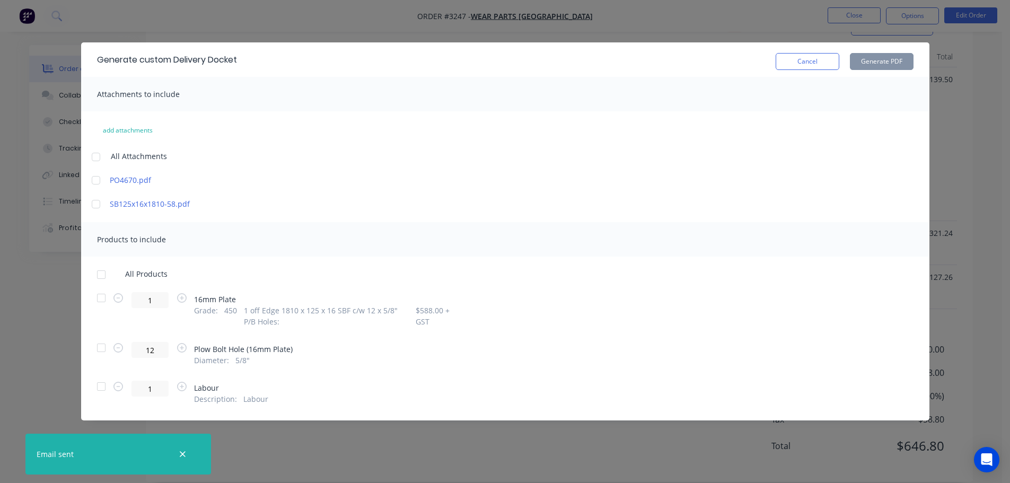
drag, startPoint x: 98, startPoint y: 301, endPoint x: 181, endPoint y: 279, distance: 86.0
click at [98, 301] on div at bounding box center [101, 297] width 21 height 21
click at [891, 57] on button "Generate PDF" at bounding box center [882, 61] width 64 height 17
click at [799, 54] on button "Cancel" at bounding box center [807, 61] width 64 height 17
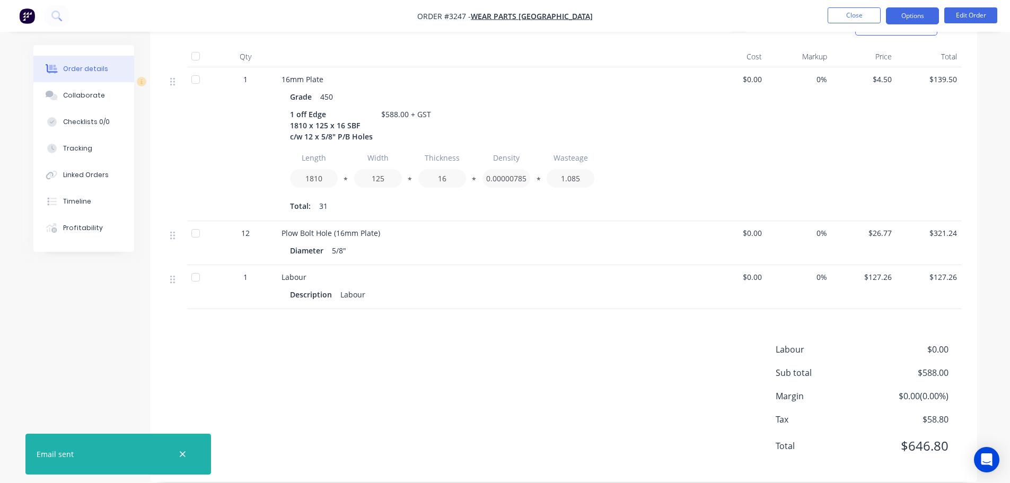
click at [910, 21] on button "Options" at bounding box center [912, 15] width 53 height 17
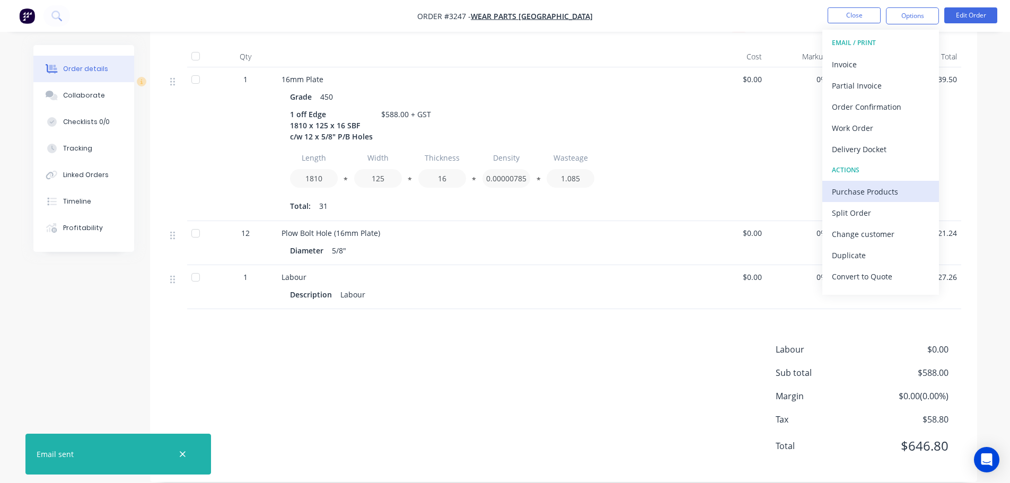
click at [878, 185] on div "Purchase Products" at bounding box center [881, 191] width 98 height 15
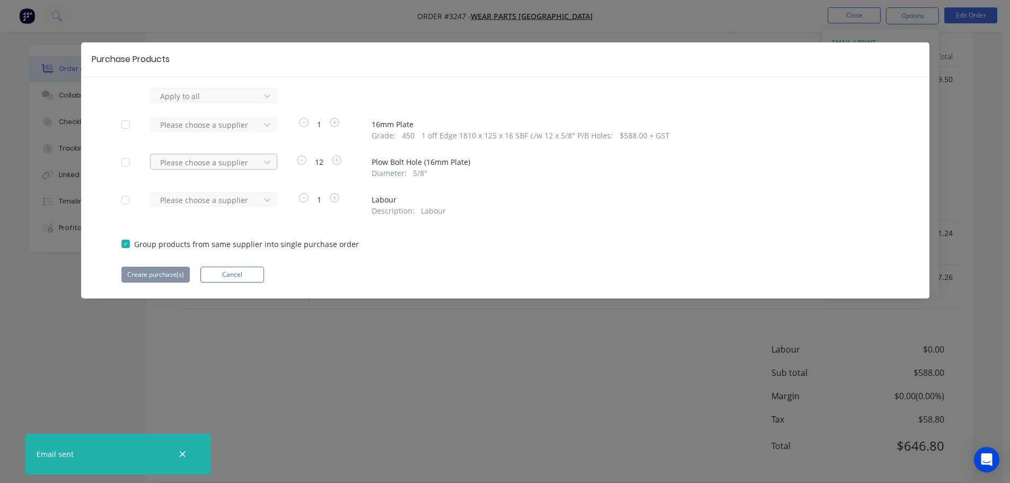
click at [245, 103] on div at bounding box center [206, 96] width 95 height 13
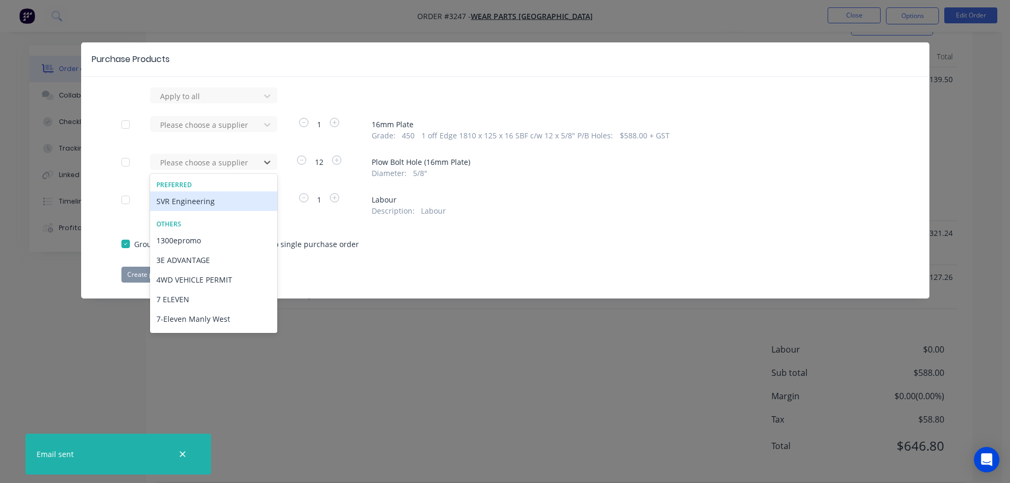
click at [234, 192] on div "SVR Engineering" at bounding box center [213, 201] width 127 height 20
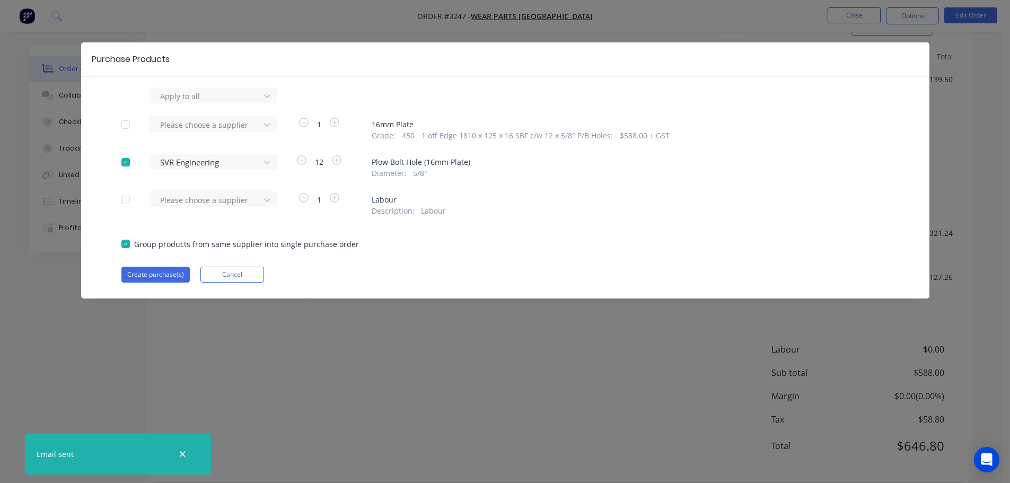
click at [180, 265] on div "Apply to all Please choose a supplier 1 16mm Plate Grade : 450 1 off Edge 1810 …" at bounding box center [505, 184] width 848 height 195
click at [179, 269] on button "Create purchase(s)" at bounding box center [155, 275] width 68 height 16
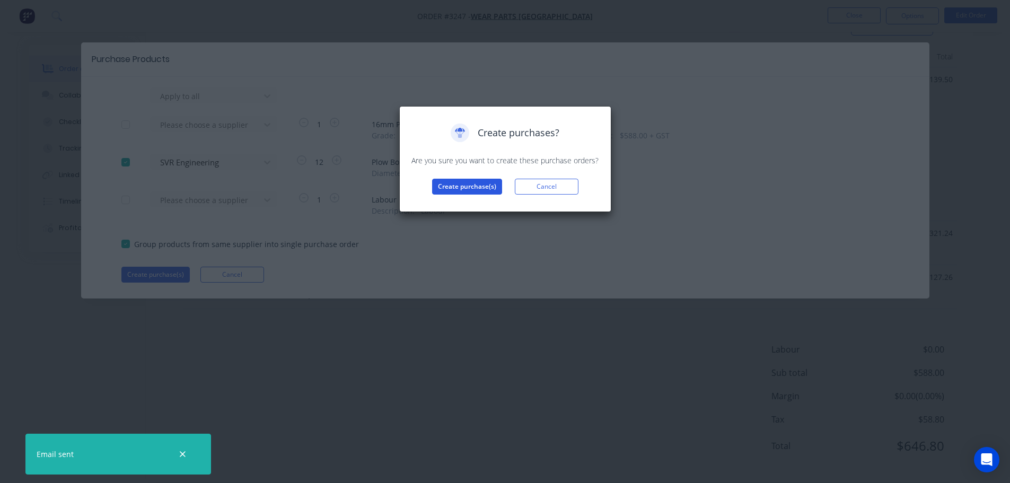
click at [444, 184] on button "Create purchase(s)" at bounding box center [467, 187] width 70 height 16
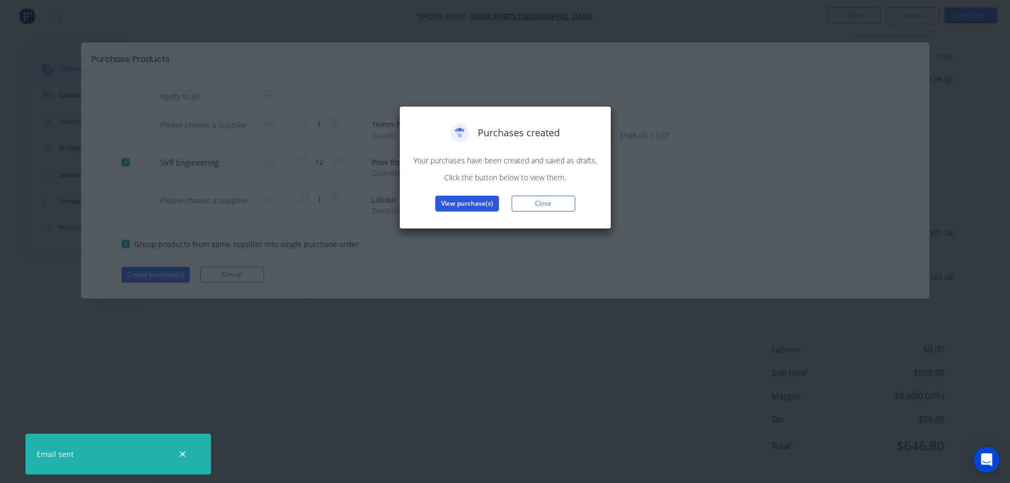
click at [447, 198] on button "View purchase(s)" at bounding box center [467, 204] width 64 height 16
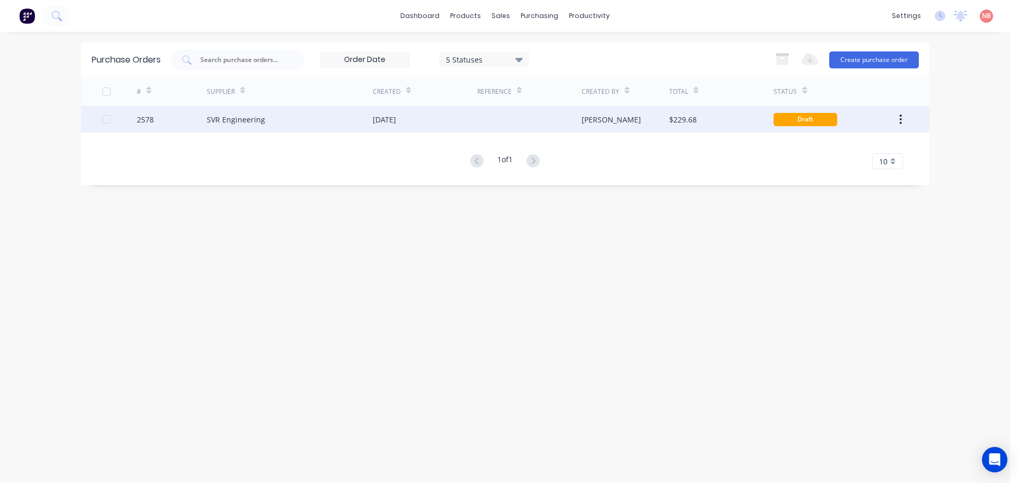
click at [489, 112] on div at bounding box center [529, 119] width 104 height 27
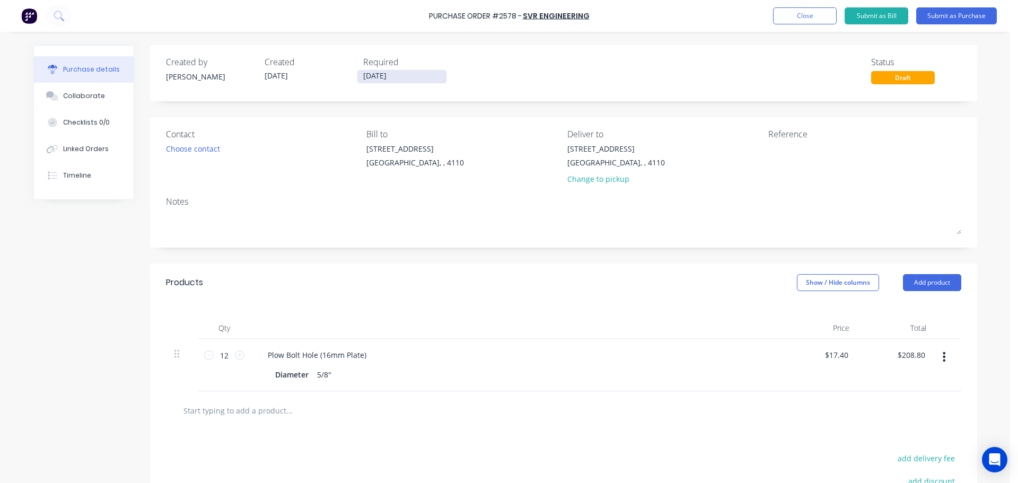
click at [398, 78] on input "[DATE]" at bounding box center [401, 76] width 89 height 13
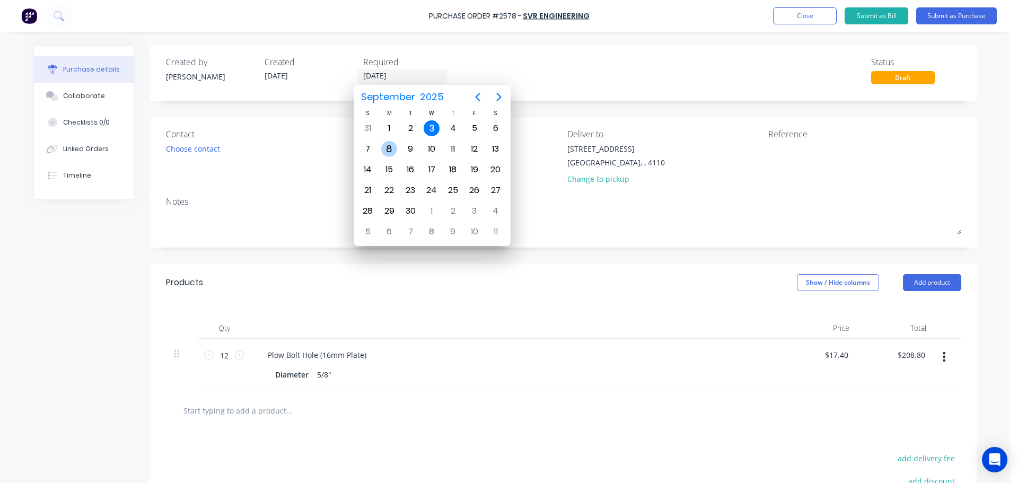
click at [396, 151] on div "8" at bounding box center [389, 149] width 16 height 16
type input "[DATE]"
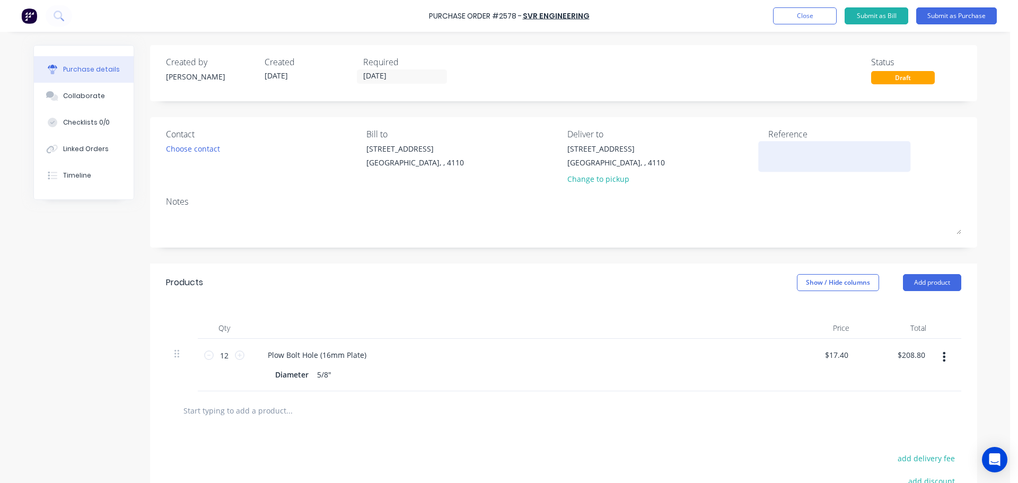
click at [796, 151] on textarea at bounding box center [834, 155] width 133 height 24
type textarea "x"
type textarea "W"
type textarea "x"
type textarea "WP"
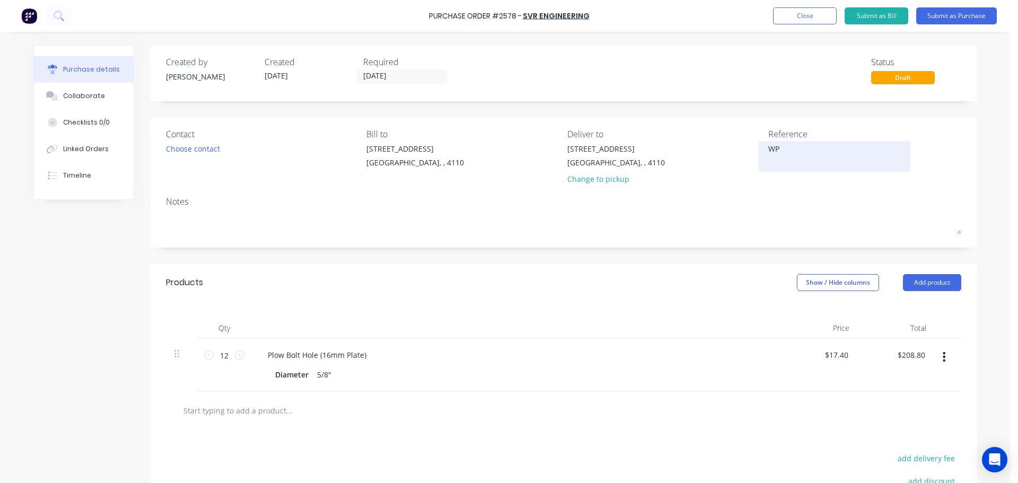
type textarea "x"
type textarea "WPA"
type textarea "x"
type textarea "WPA"
type textarea "x"
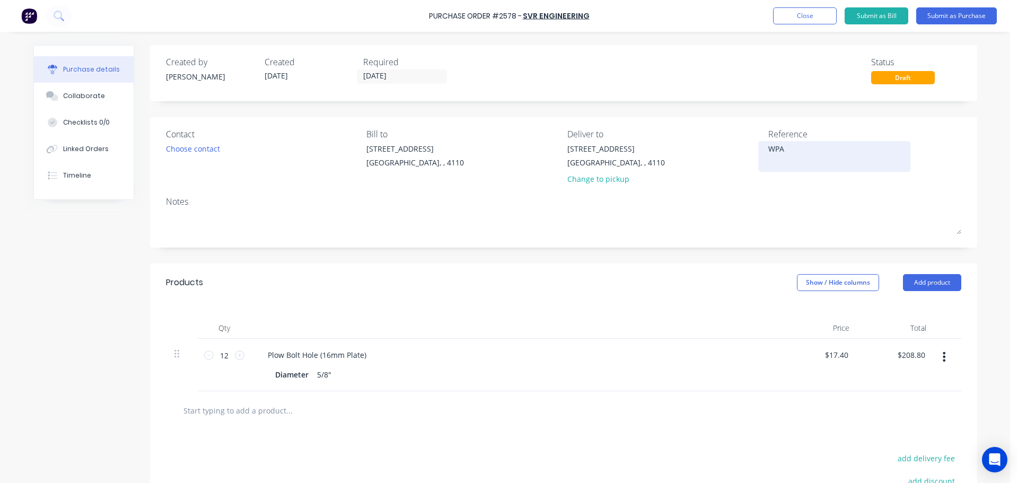
type textarea "WPA 4"
type textarea "x"
type textarea "WPA 46"
type textarea "x"
type textarea "WPA 467"
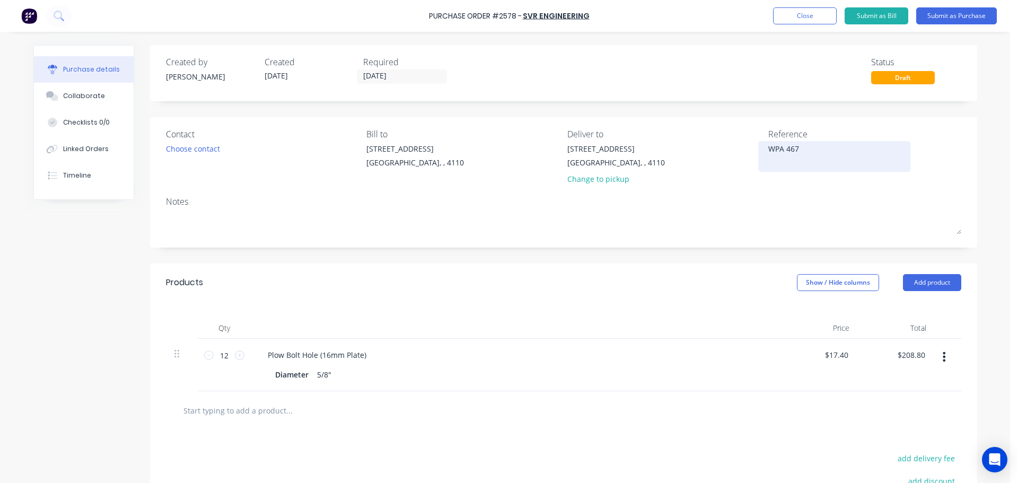
type textarea "x"
type textarea "WPA 4670"
type textarea "x"
type textarea "WPA 4670"
click at [934, 14] on button "Submit as Purchase" at bounding box center [956, 15] width 81 height 17
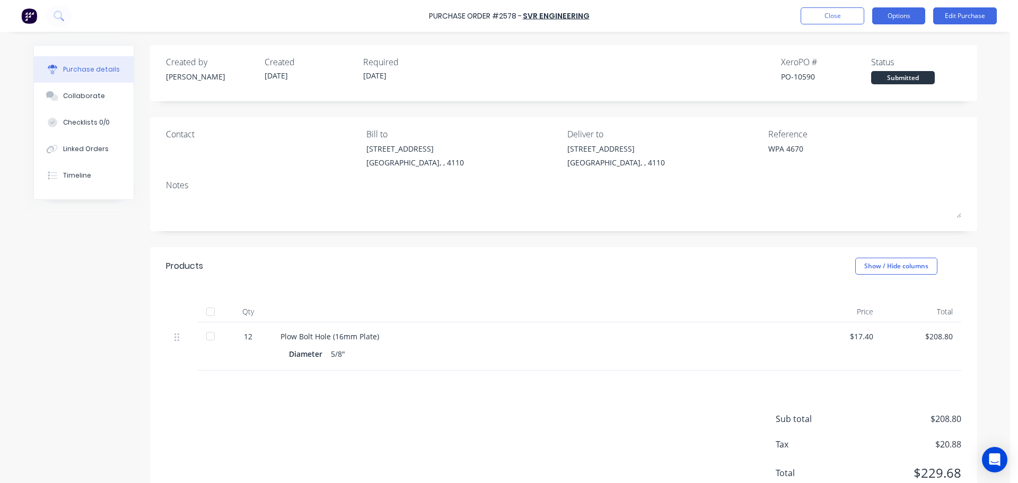
click at [880, 16] on button "Options" at bounding box center [898, 15] width 53 height 17
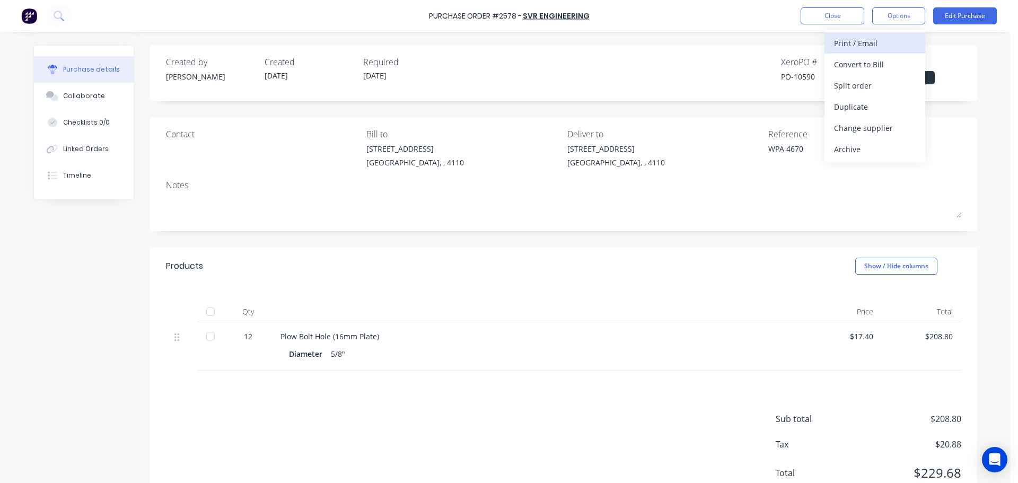
click at [869, 36] on div "Print / Email" at bounding box center [875, 43] width 82 height 15
click at [859, 66] on div "With pricing" at bounding box center [875, 64] width 82 height 15
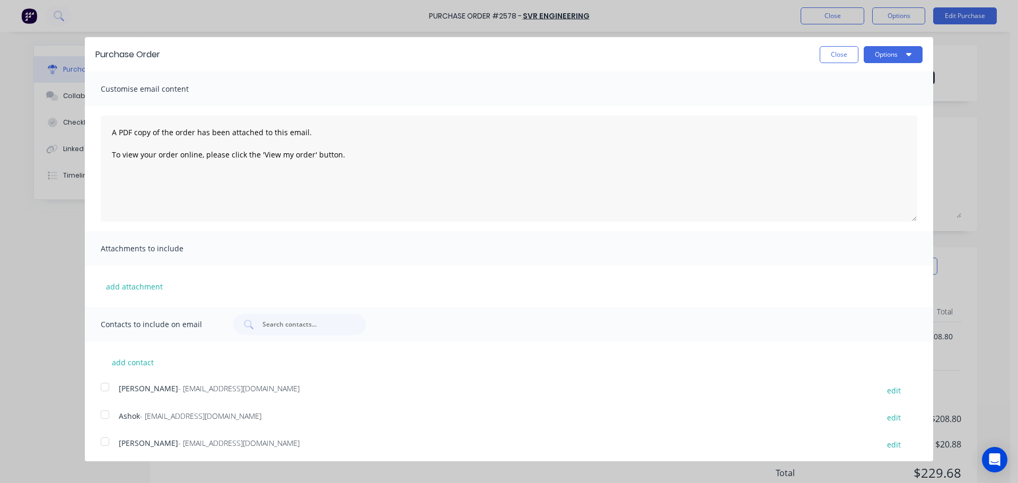
click at [102, 417] on div at bounding box center [104, 414] width 21 height 21
click at [883, 60] on button "Options" at bounding box center [892, 54] width 59 height 17
click at [866, 83] on div "Print" at bounding box center [872, 81] width 82 height 15
click at [836, 110] on div "Email" at bounding box center [872, 102] width 82 height 15
type textarea "x"
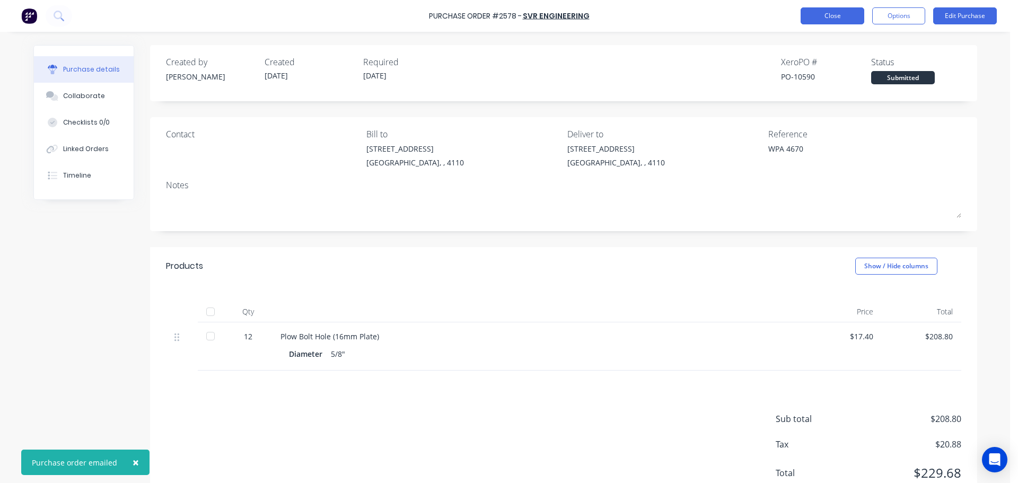
click at [819, 18] on button "Close" at bounding box center [832, 15] width 64 height 17
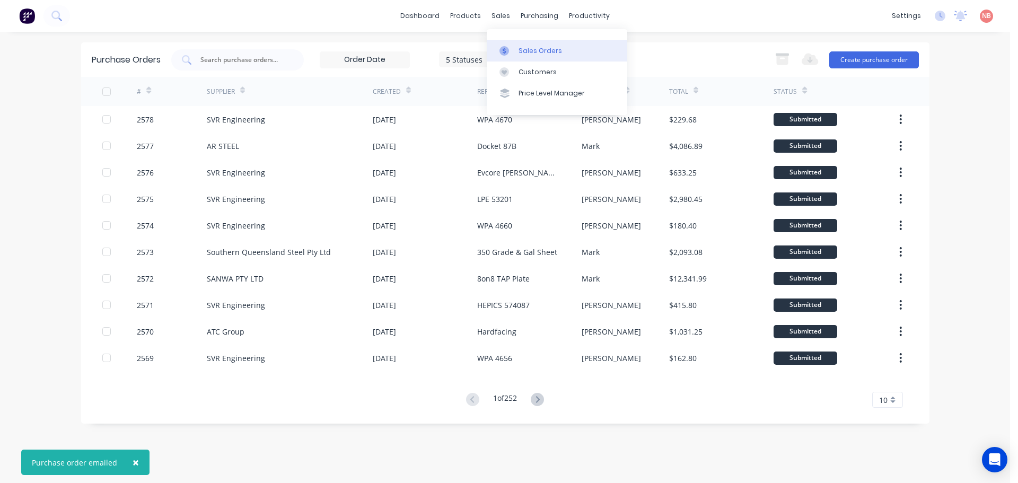
click at [512, 58] on link "Sales Orders" at bounding box center [557, 50] width 140 height 21
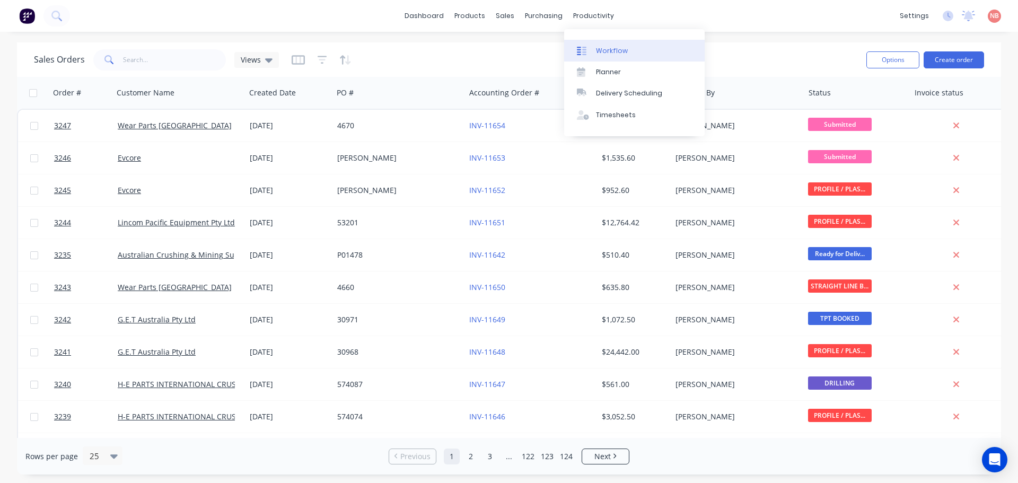
click at [613, 52] on div "Workflow" at bounding box center [612, 51] width 32 height 10
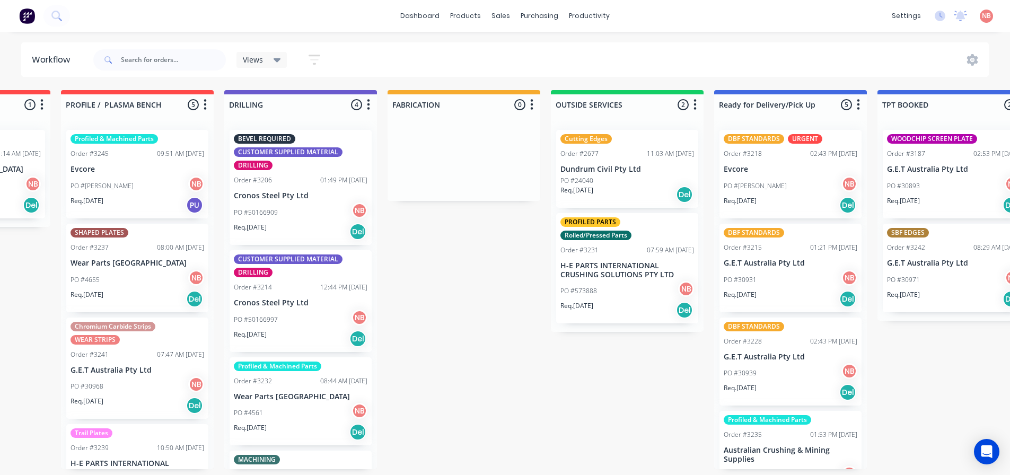
scroll to position [0, 505]
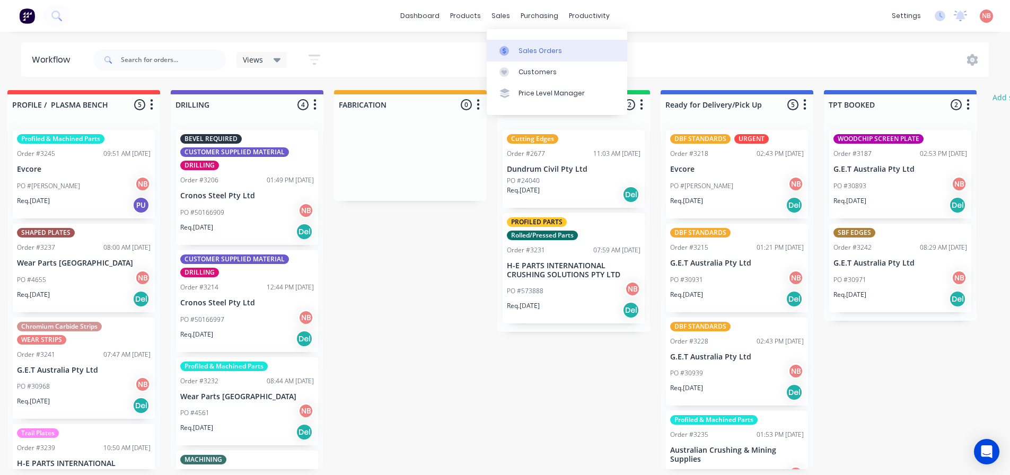
click at [512, 44] on link "Sales Orders" at bounding box center [557, 50] width 140 height 21
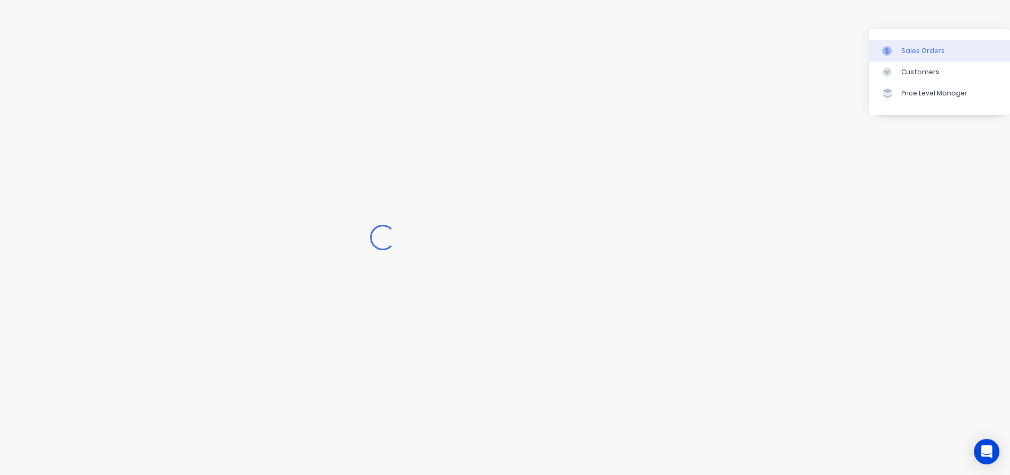
scroll to position [0, 122]
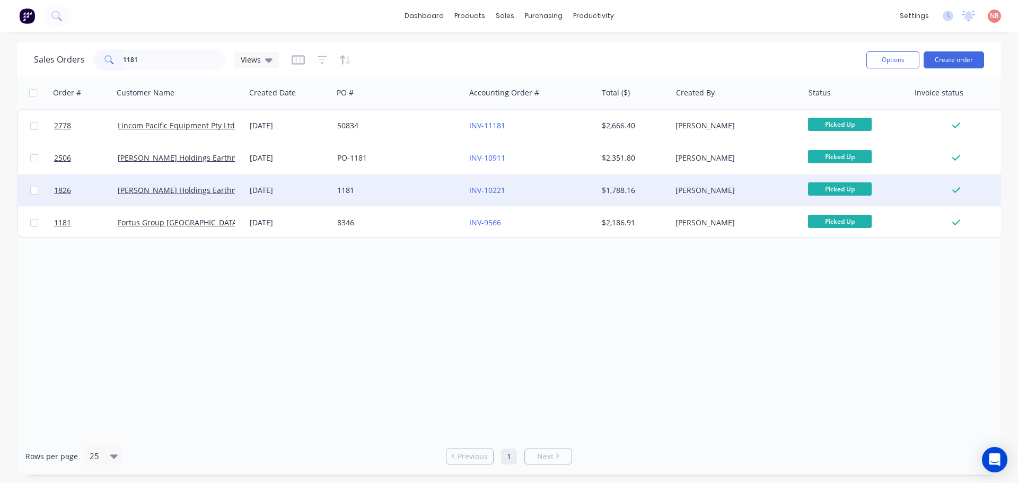
type input "1181"
click at [402, 191] on div "1181" at bounding box center [396, 190] width 118 height 11
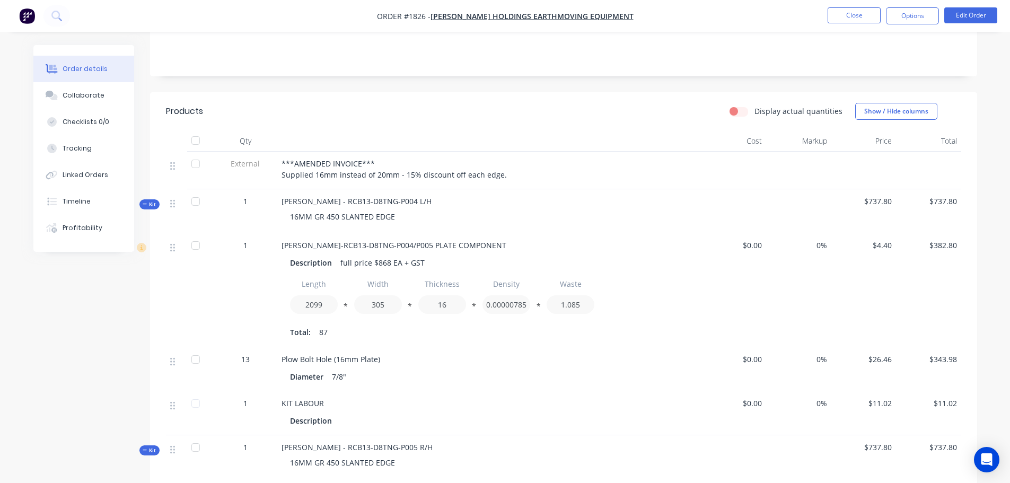
scroll to position [265, 0]
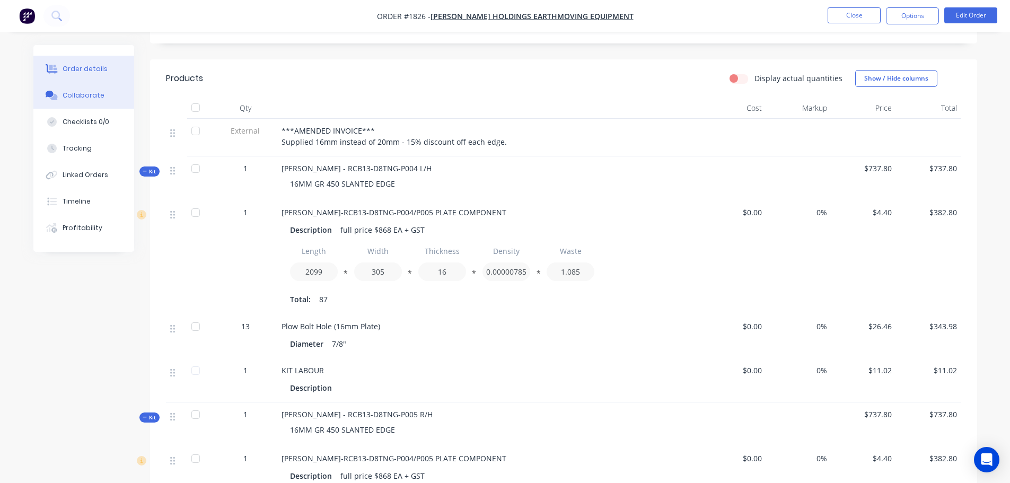
click at [89, 86] on button "Collaborate" at bounding box center [83, 95] width 101 height 27
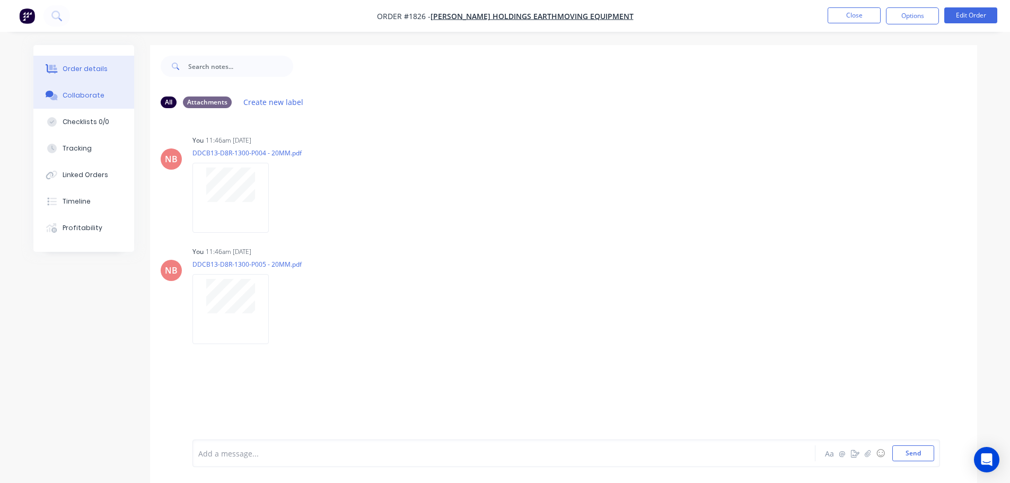
click at [75, 67] on div "Order details" at bounding box center [85, 69] width 45 height 10
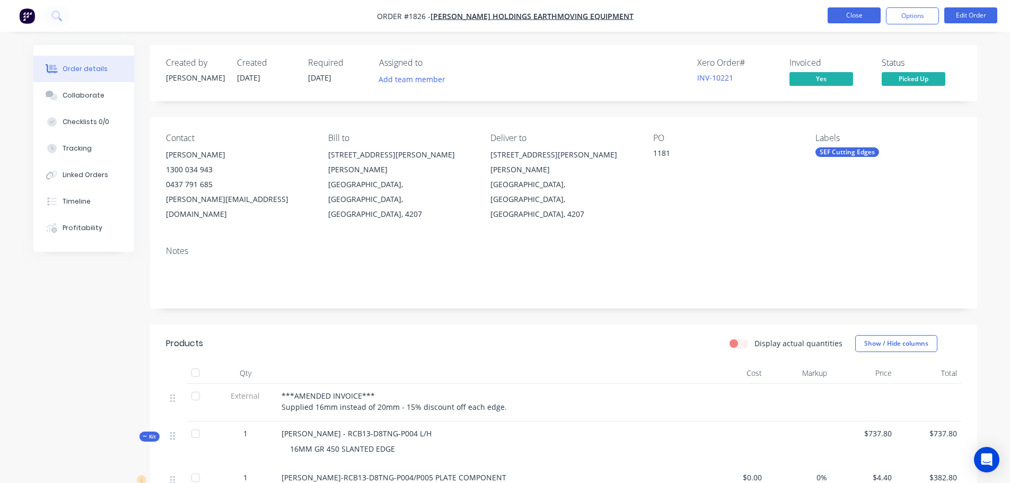
click at [830, 15] on button "Close" at bounding box center [853, 15] width 53 height 16
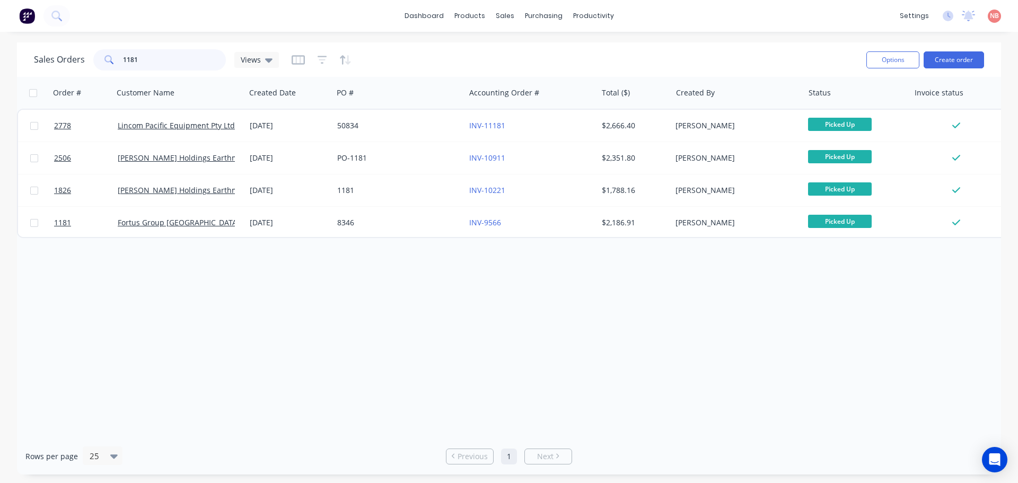
drag, startPoint x: 188, startPoint y: 59, endPoint x: 0, endPoint y: 81, distance: 188.9
click at [0, 81] on div "Sales Orders 1181 Views Options Create order Order # Customer Name Created Date…" at bounding box center [509, 258] width 1018 height 432
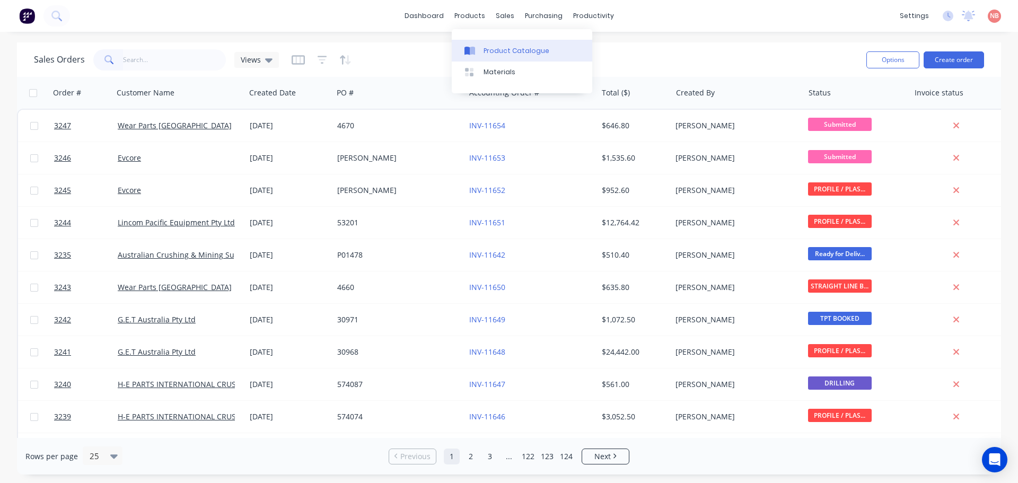
click at [482, 52] on link "Product Catalogue" at bounding box center [522, 50] width 140 height 21
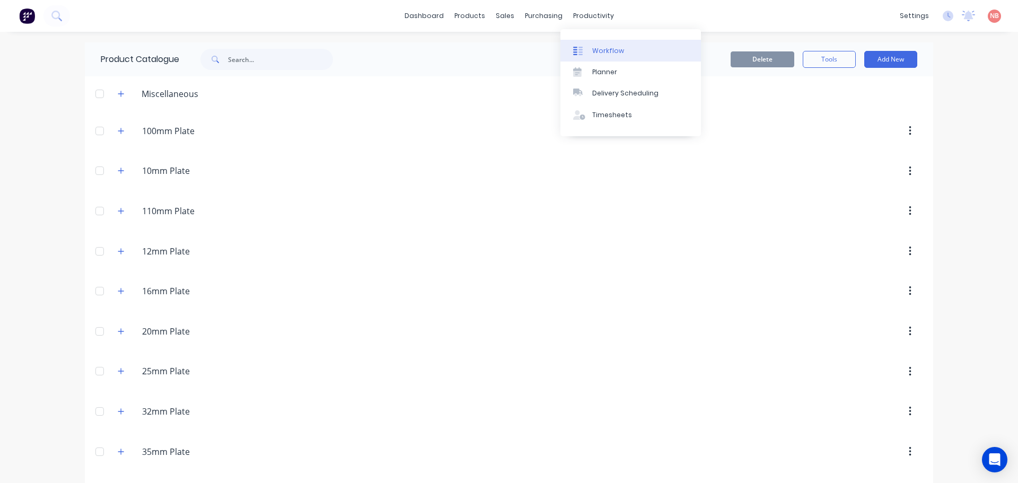
click at [593, 50] on div "Workflow" at bounding box center [608, 51] width 32 height 10
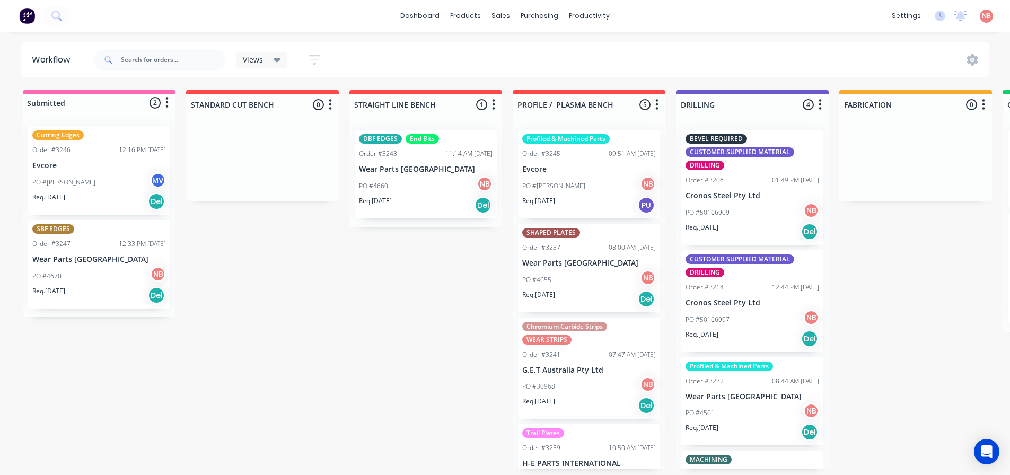
click at [131, 469] on div "Submitted 2 Status colour #FF69B4 hex #FF69B4 Save Cancel Summaries Total order…" at bounding box center [876, 279] width 1768 height 379
